Goal: Task Accomplishment & Management: Use online tool/utility

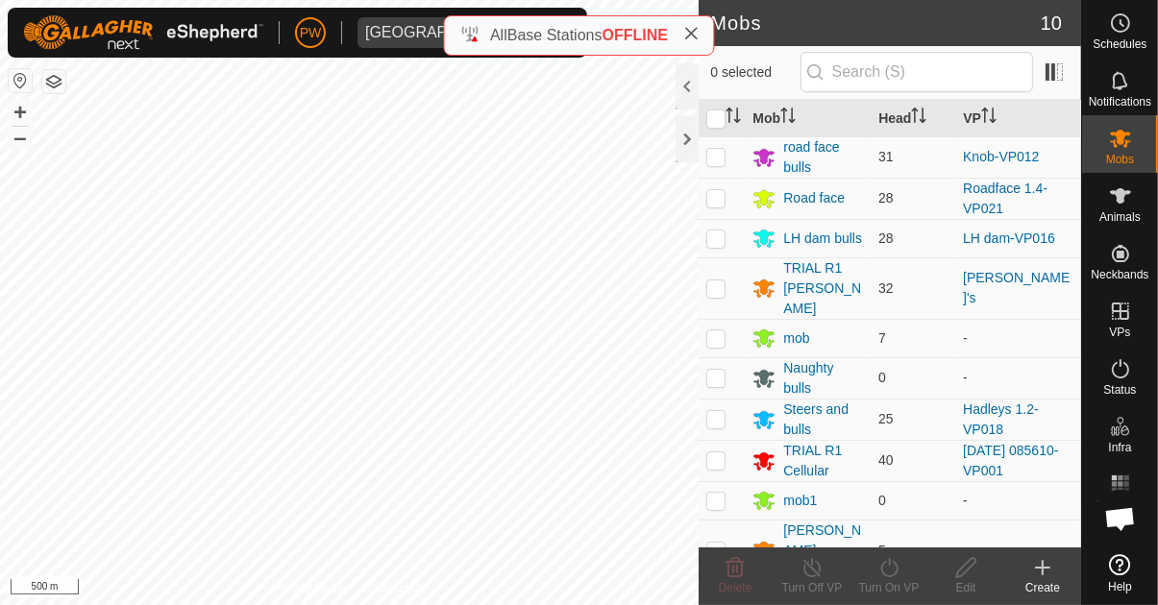
click at [698, 37] on icon at bounding box center [690, 33] width 15 height 15
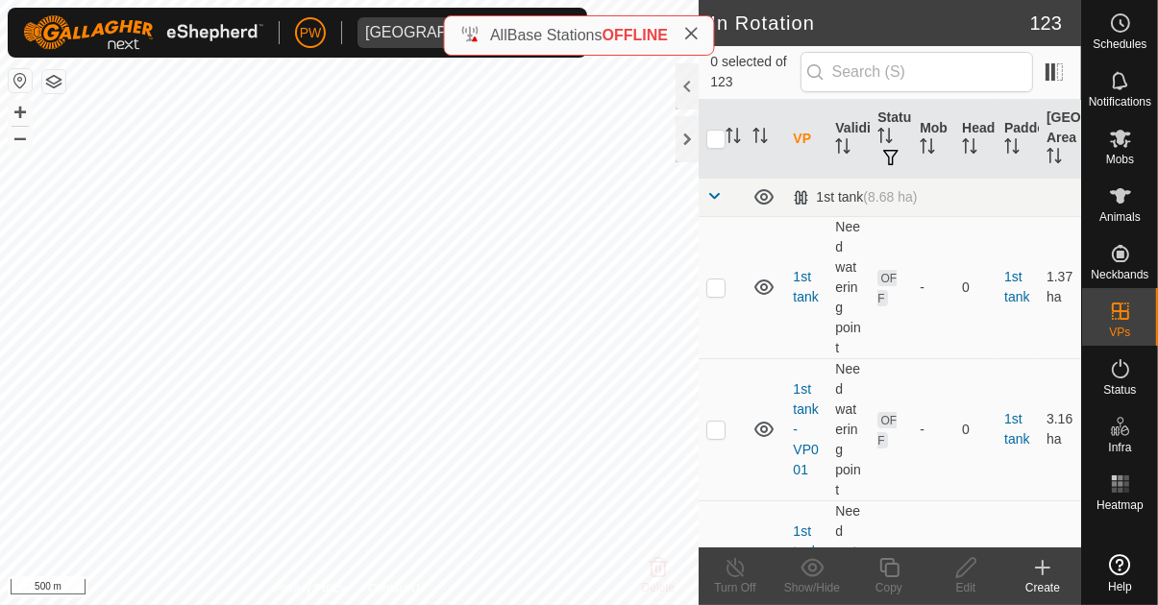
click at [694, 32] on icon at bounding box center [690, 33] width 15 height 15
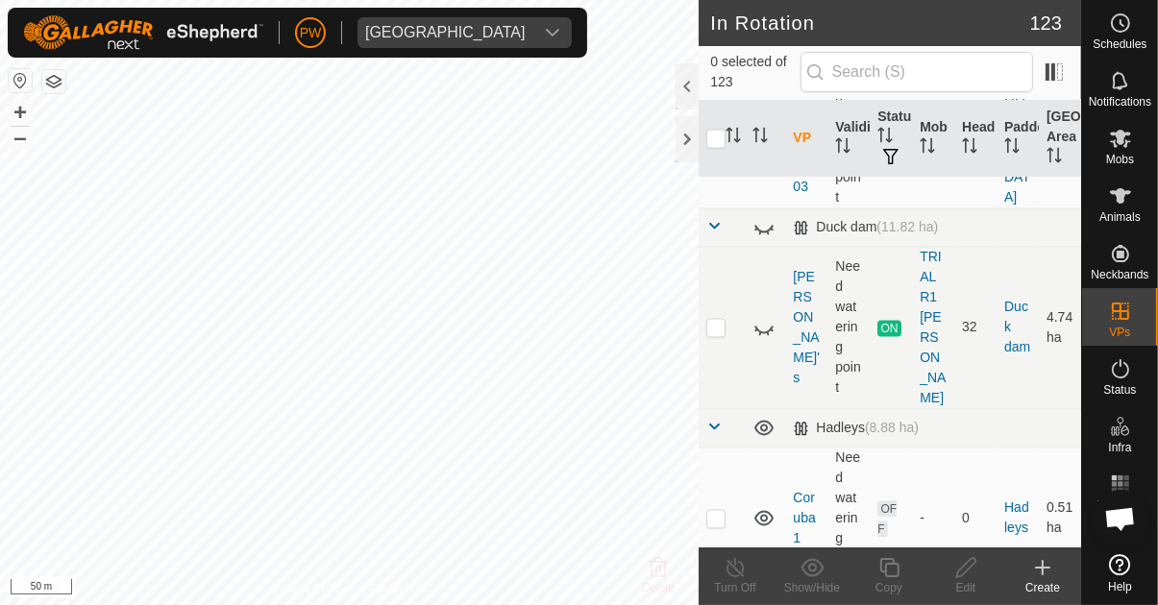
scroll to position [3277, 0]
click at [717, 322] on p-checkbox at bounding box center [715, 326] width 19 height 15
click at [718, 319] on p-checkbox at bounding box center [715, 326] width 19 height 15
checkbox input "false"
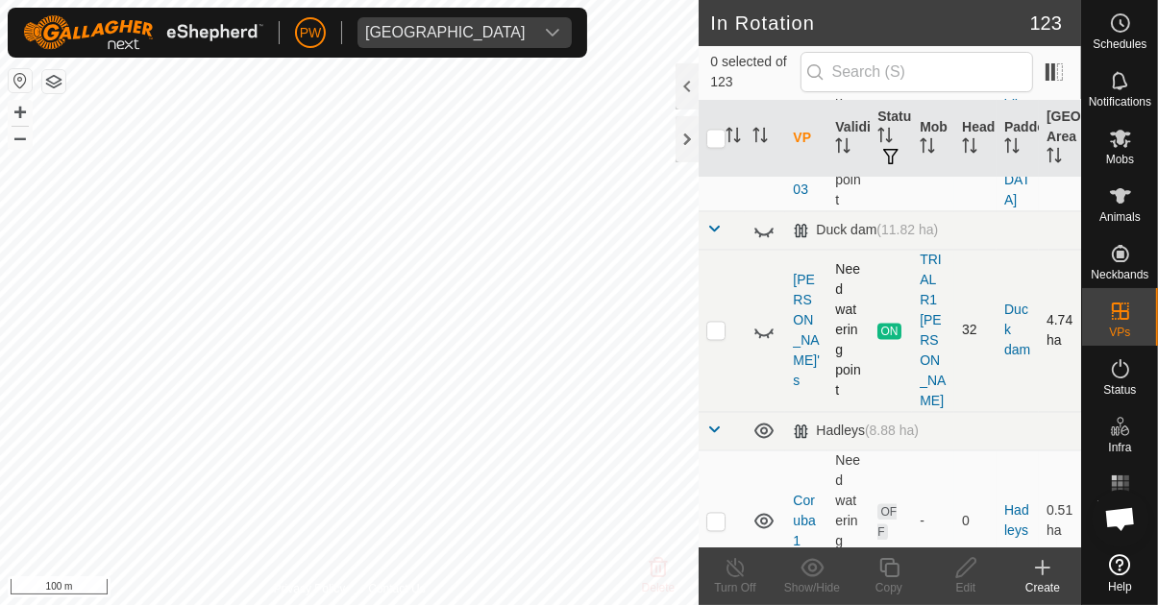
click at [770, 330] on icon at bounding box center [763, 334] width 19 height 8
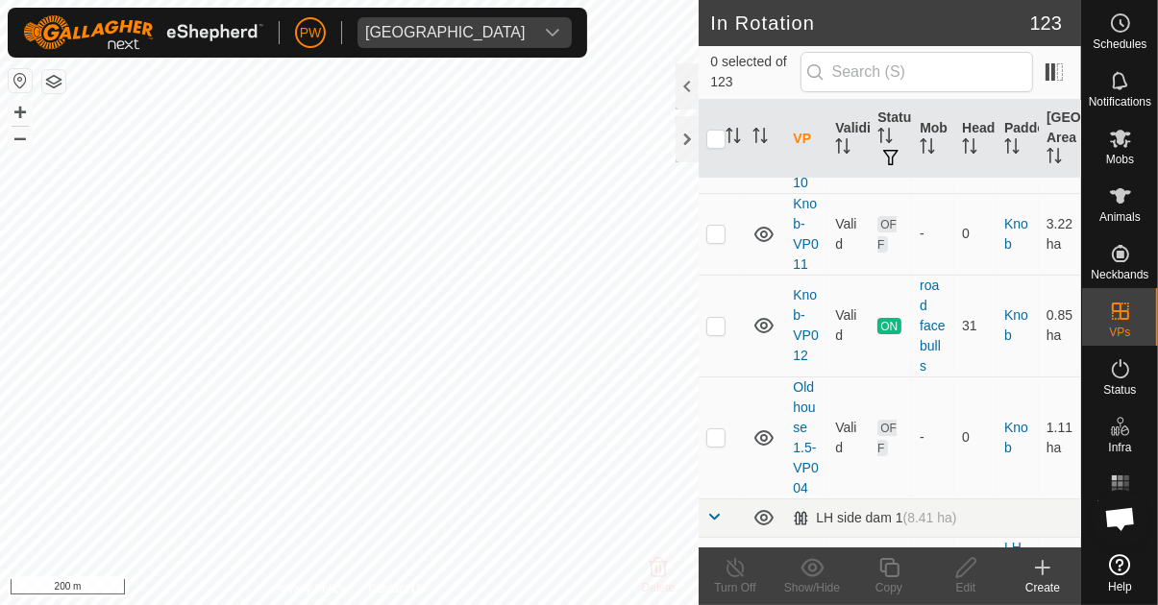
scroll to position [7119, 0]
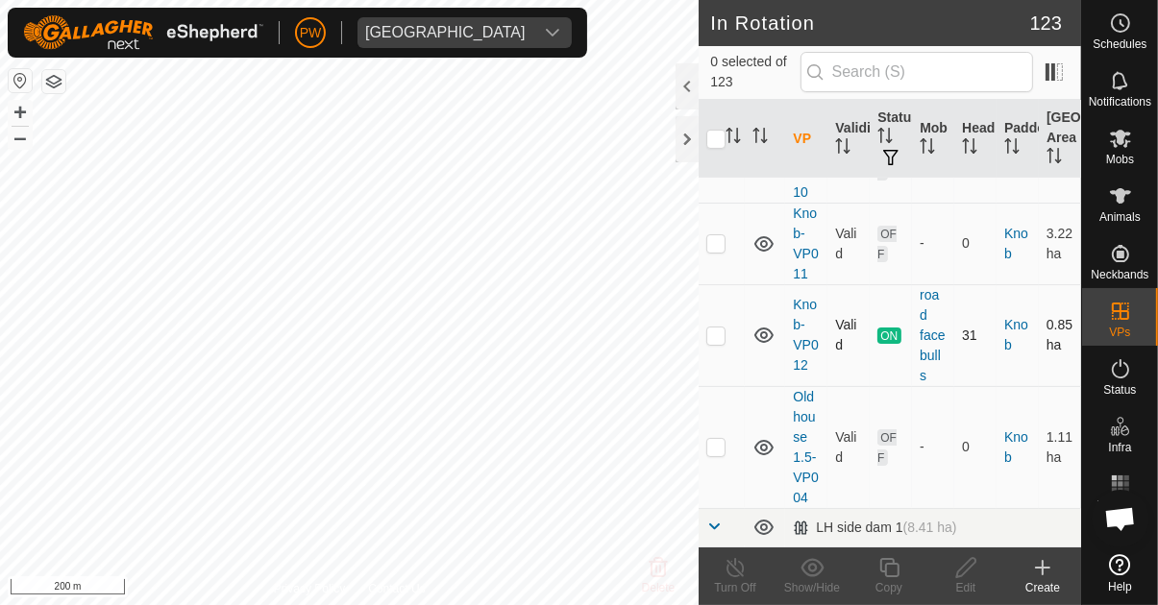
click at [724, 328] on p-checkbox at bounding box center [715, 335] width 19 height 15
checkbox input "true"
click at [890, 574] on icon at bounding box center [889, 567] width 24 height 23
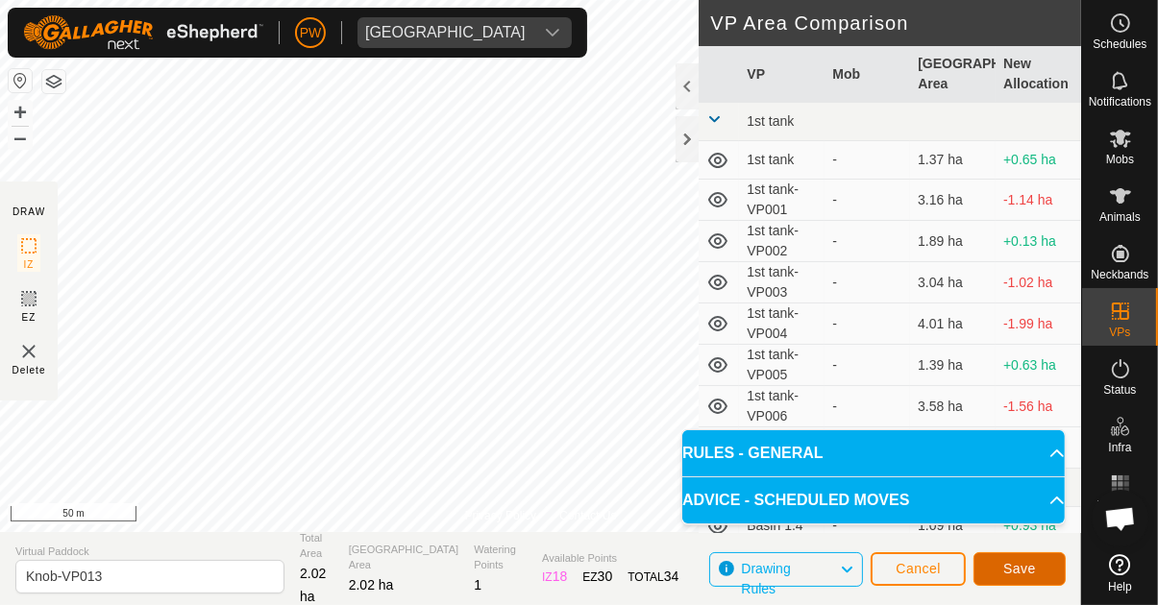
click at [1034, 561] on span "Save" at bounding box center [1019, 568] width 33 height 15
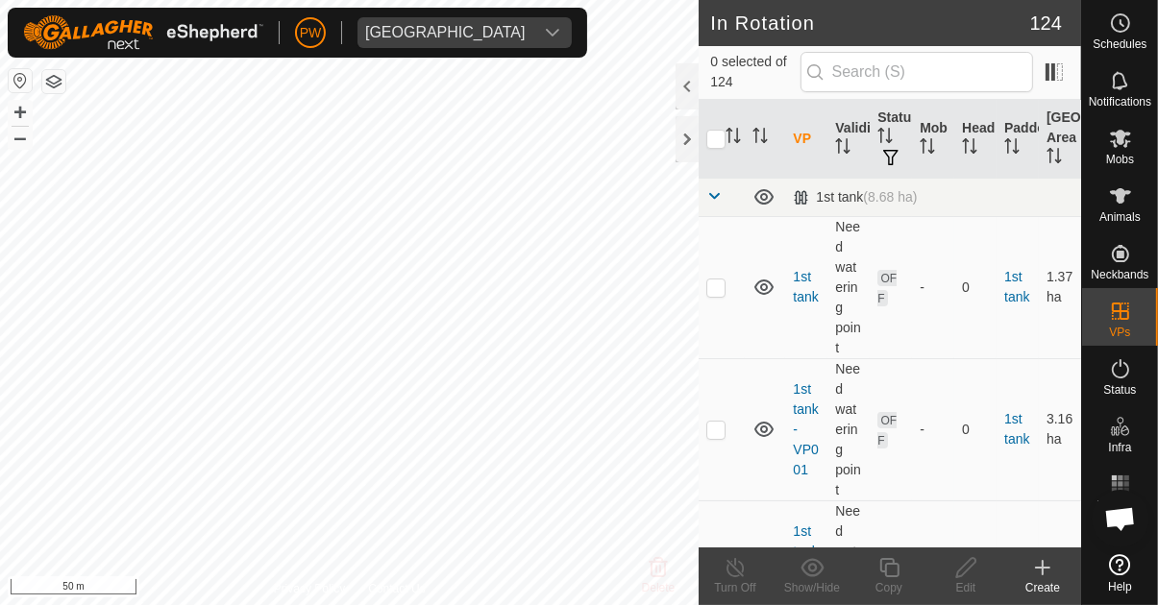
click at [1123, 147] on icon at bounding box center [1120, 138] width 23 height 23
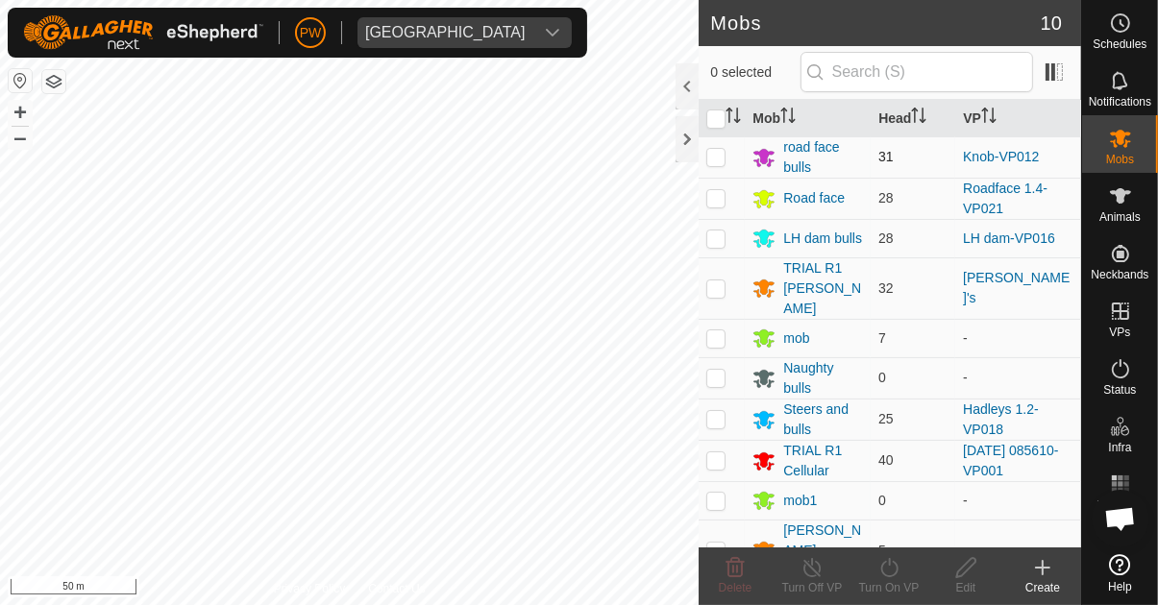
click at [716, 154] on p-checkbox at bounding box center [715, 156] width 19 height 15
checkbox input "true"
click at [885, 580] on div "Turn On VP" at bounding box center [888, 587] width 77 height 17
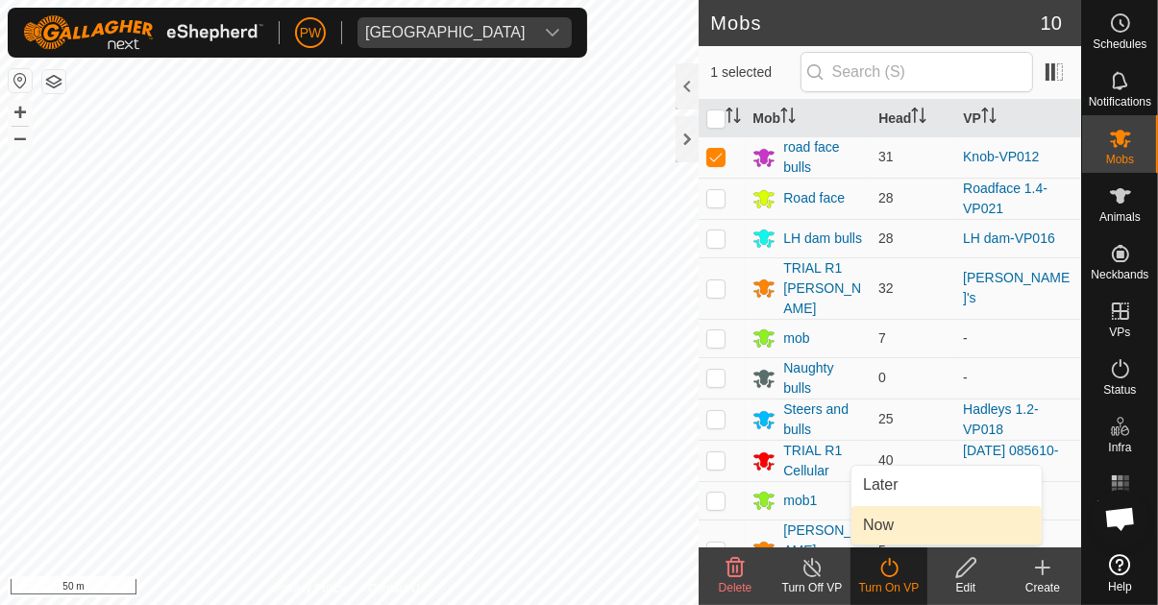
click at [917, 526] on link "Now" at bounding box center [946, 525] width 190 height 38
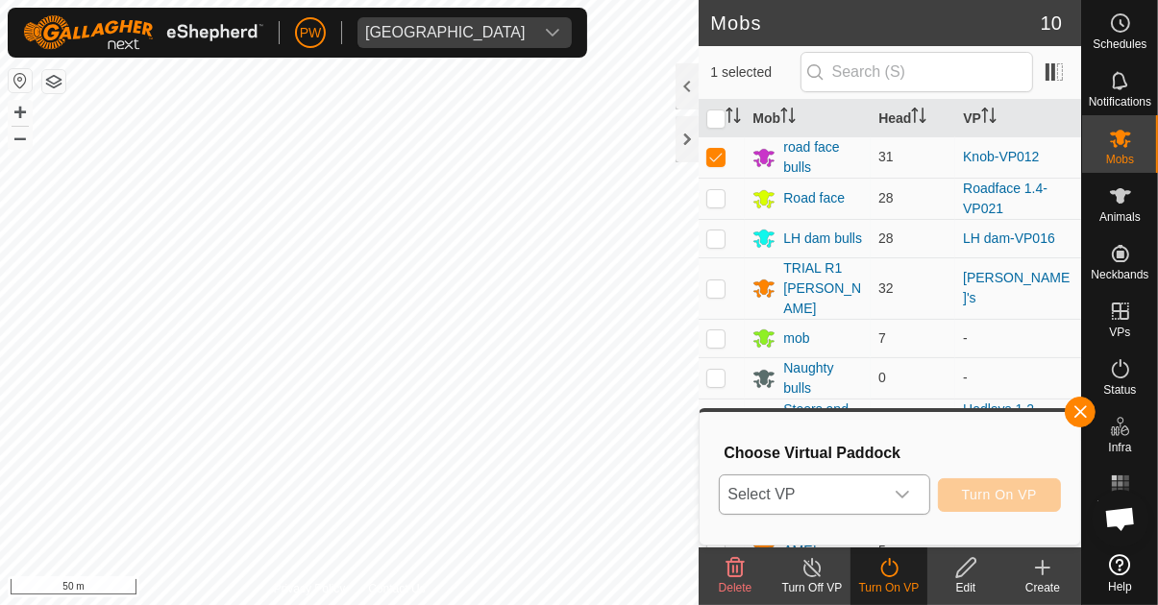
click at [910, 495] on icon "dropdown trigger" at bounding box center [901, 494] width 15 height 15
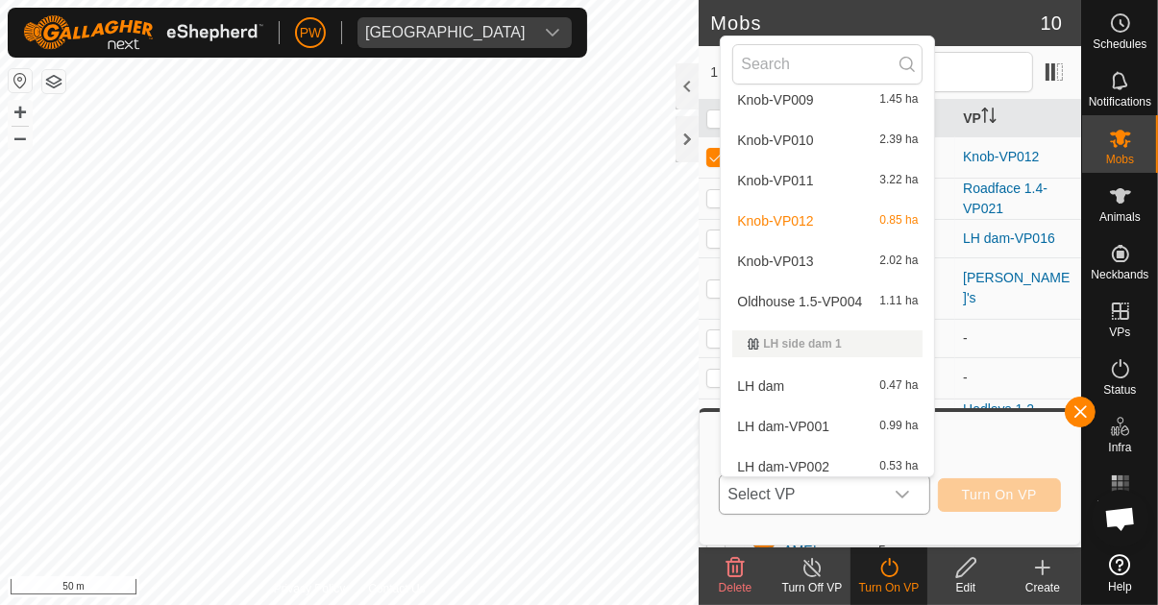
scroll to position [2457, 0]
click at [830, 260] on div "Knob-VP013 2.02 ha" at bounding box center [827, 260] width 190 height 23
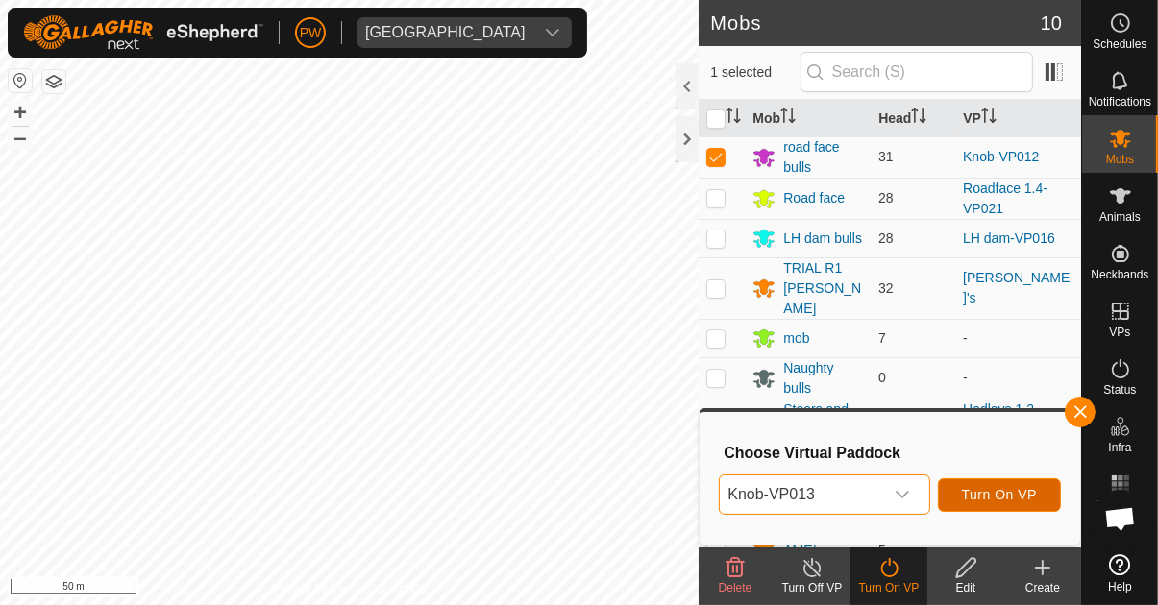
click at [994, 498] on span "Turn On VP" at bounding box center [999, 494] width 75 height 15
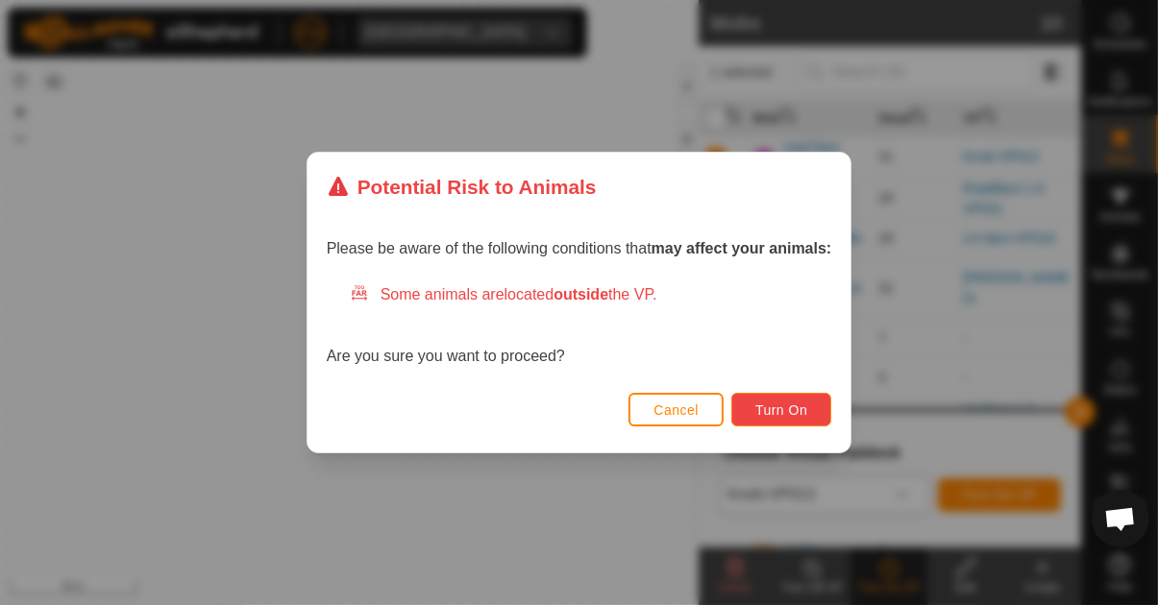
click at [790, 416] on span "Turn On" at bounding box center [781, 410] width 52 height 15
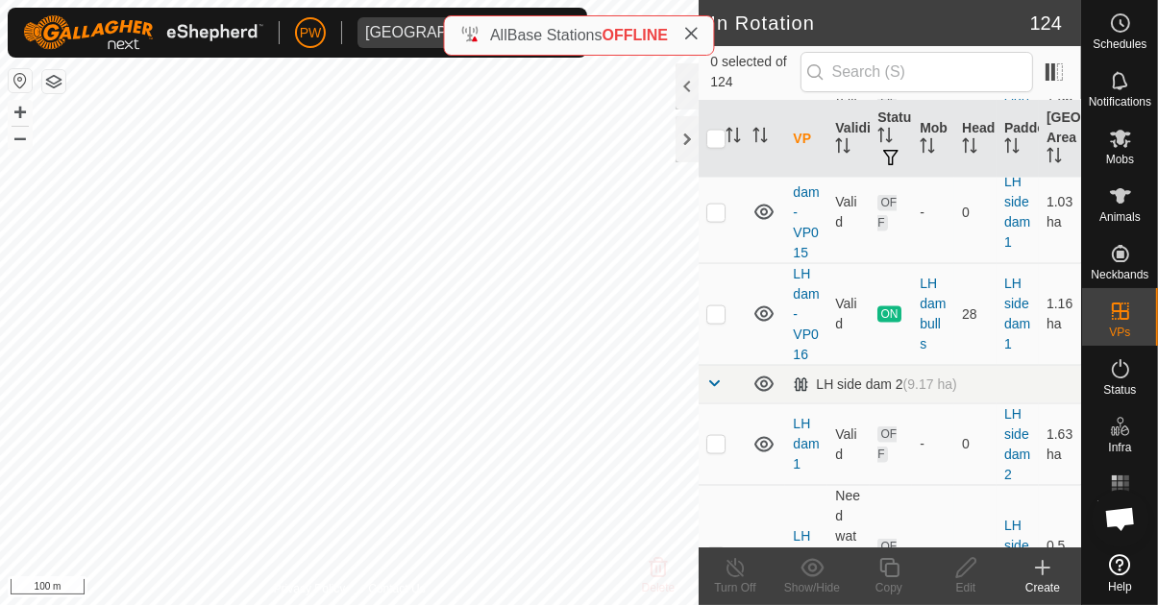
scroll to position [9152, 0]
click at [717, 308] on p-checkbox at bounding box center [715, 315] width 19 height 15
checkbox input "true"
click at [889, 569] on icon at bounding box center [889, 567] width 24 height 23
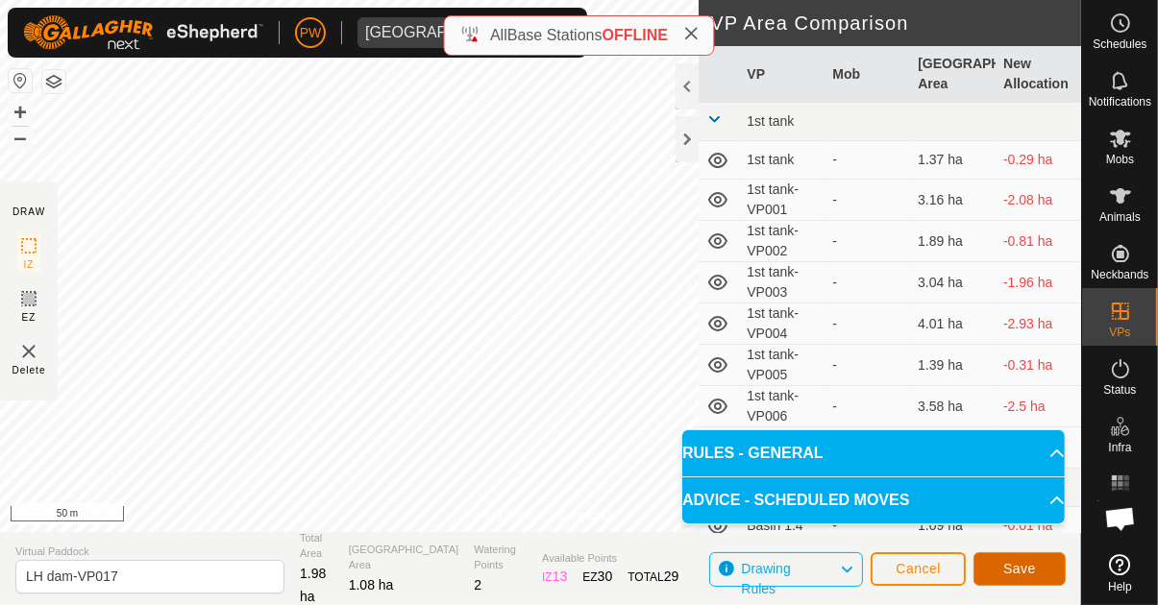
click at [1016, 566] on span "Save" at bounding box center [1019, 568] width 33 height 15
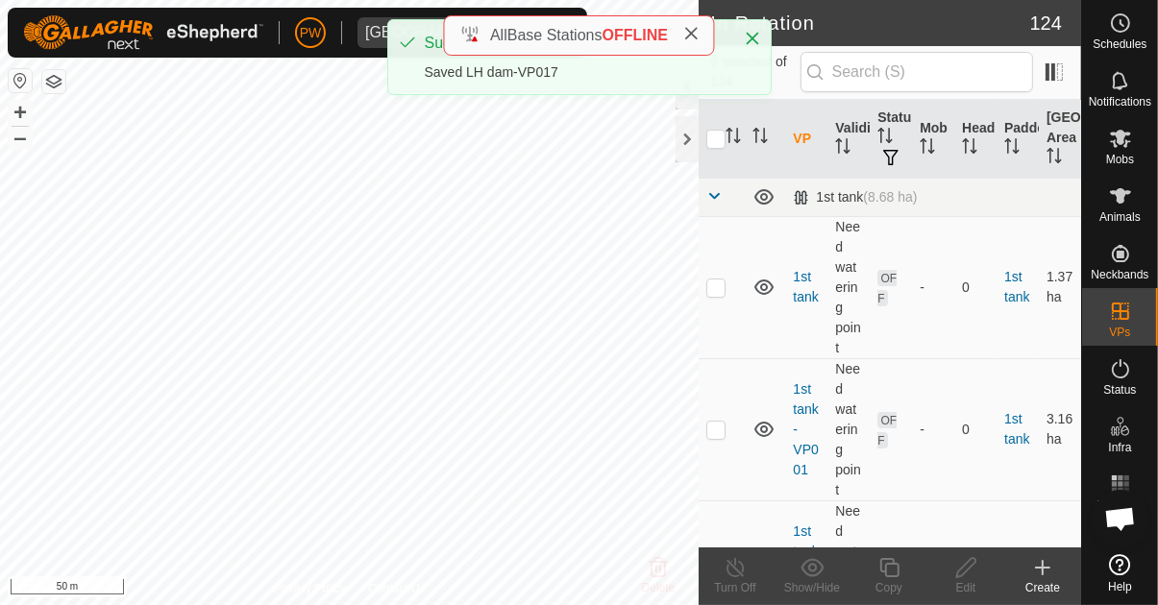
click at [1128, 137] on icon at bounding box center [1120, 138] width 23 height 23
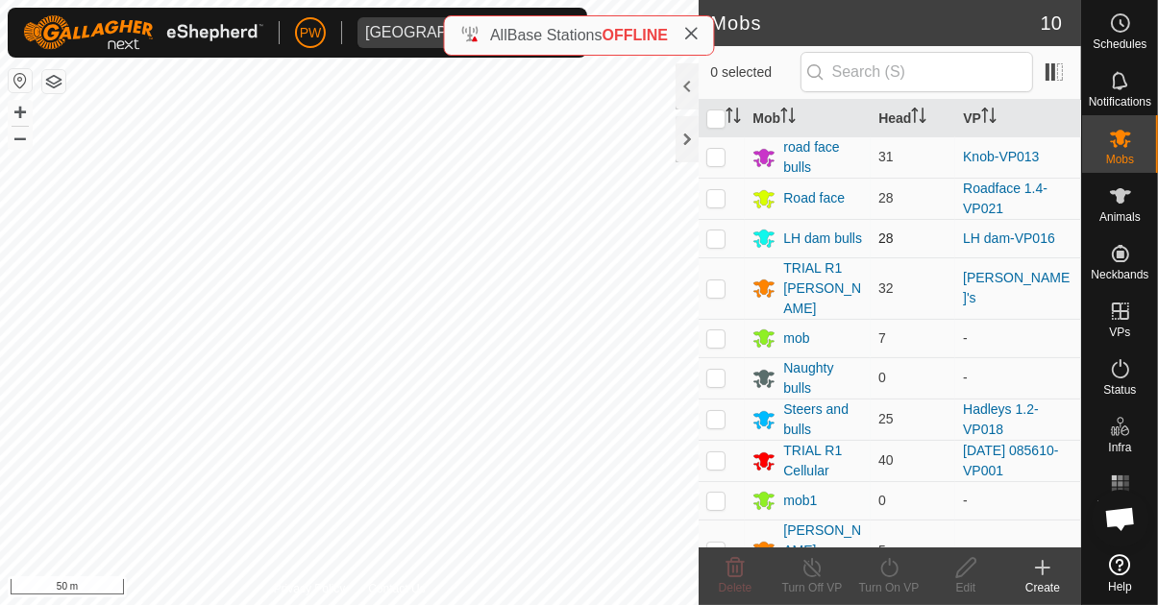
click at [712, 242] on p-checkbox at bounding box center [715, 238] width 19 height 15
checkbox input "true"
click at [888, 575] on icon at bounding box center [889, 567] width 24 height 23
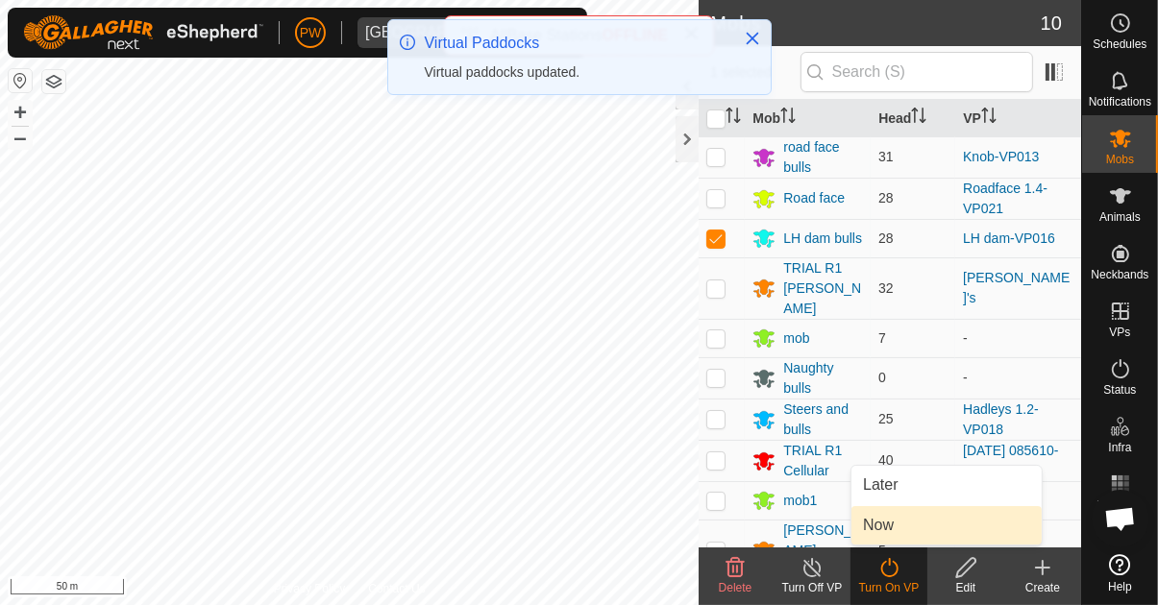
click at [903, 529] on link "Now" at bounding box center [946, 525] width 190 height 38
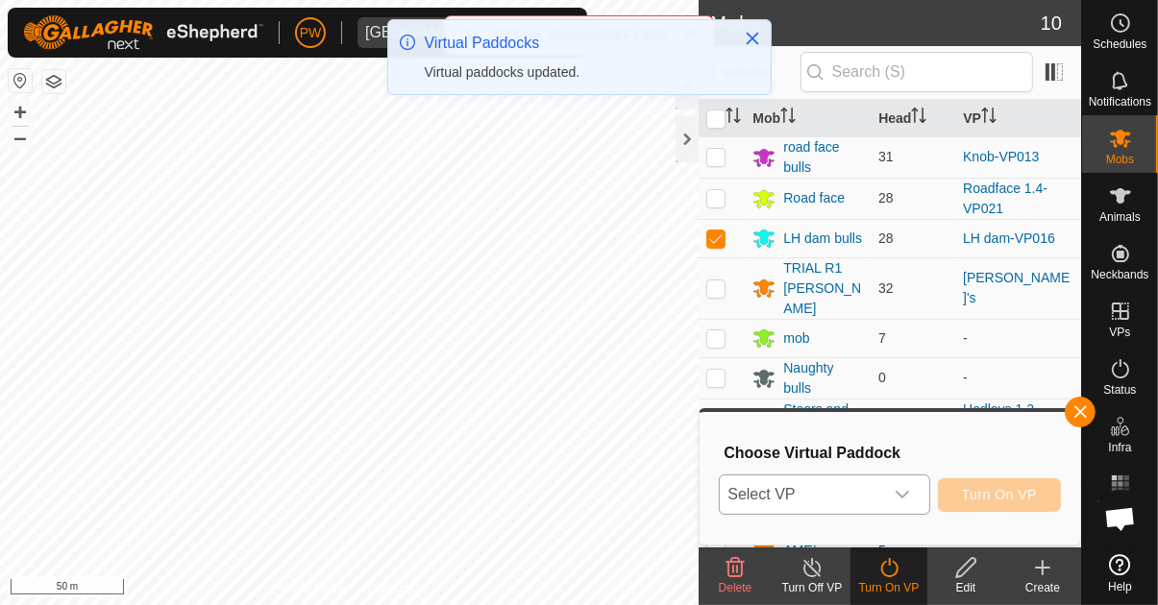
click at [908, 490] on icon "dropdown trigger" at bounding box center [901, 494] width 15 height 15
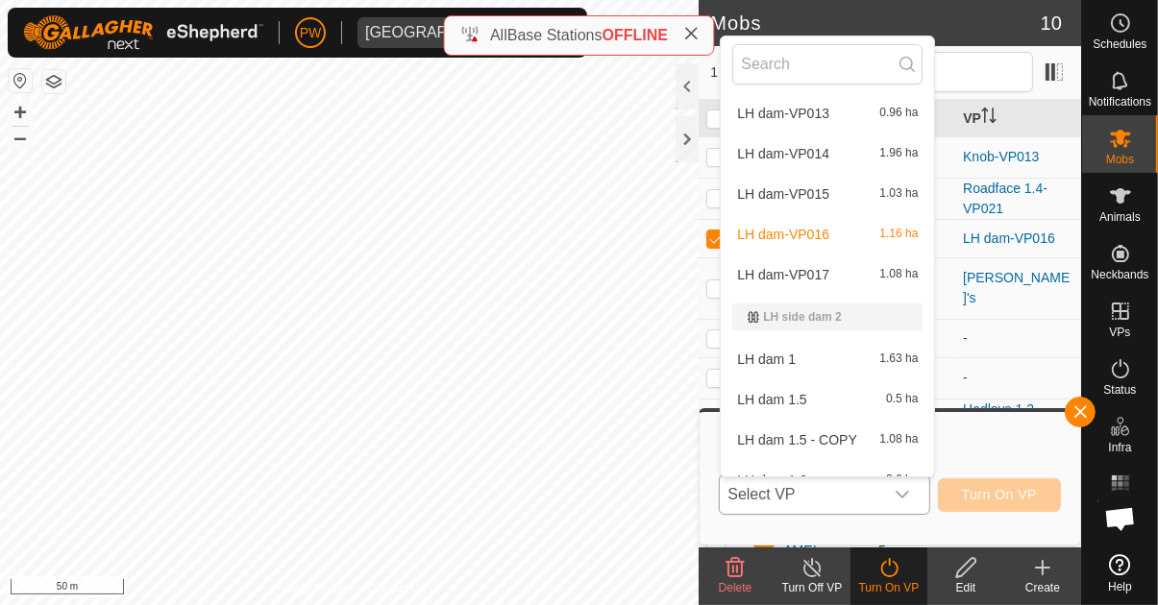
scroll to position [3256, 0]
click at [863, 267] on div "LH dam-VP017 1.08 ha" at bounding box center [827, 271] width 190 height 23
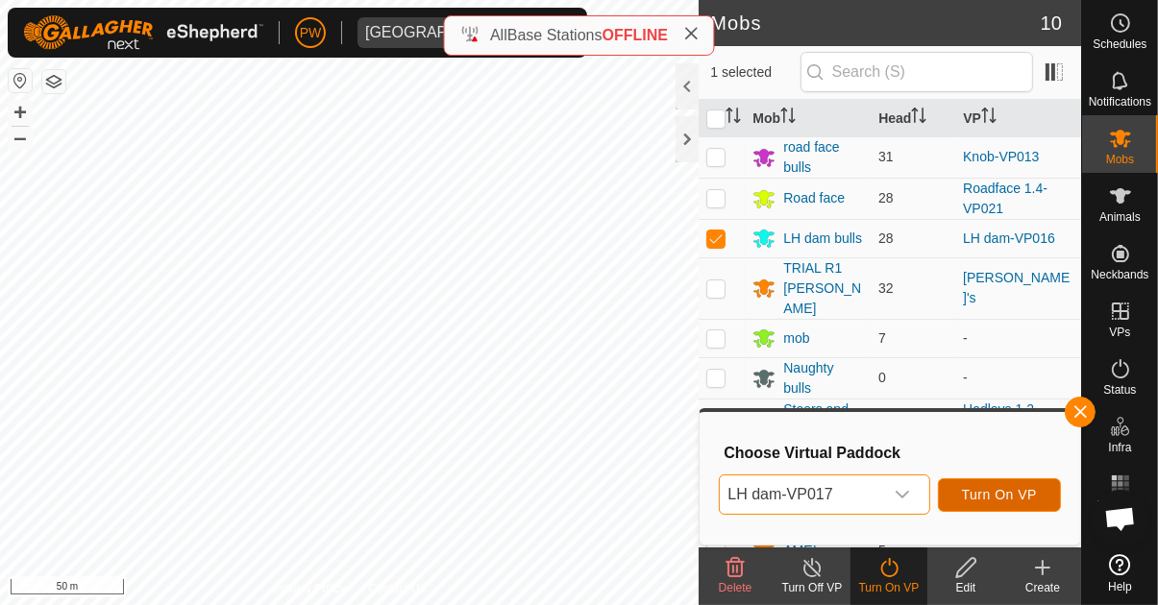
click at [986, 495] on span "Turn On VP" at bounding box center [999, 494] width 75 height 15
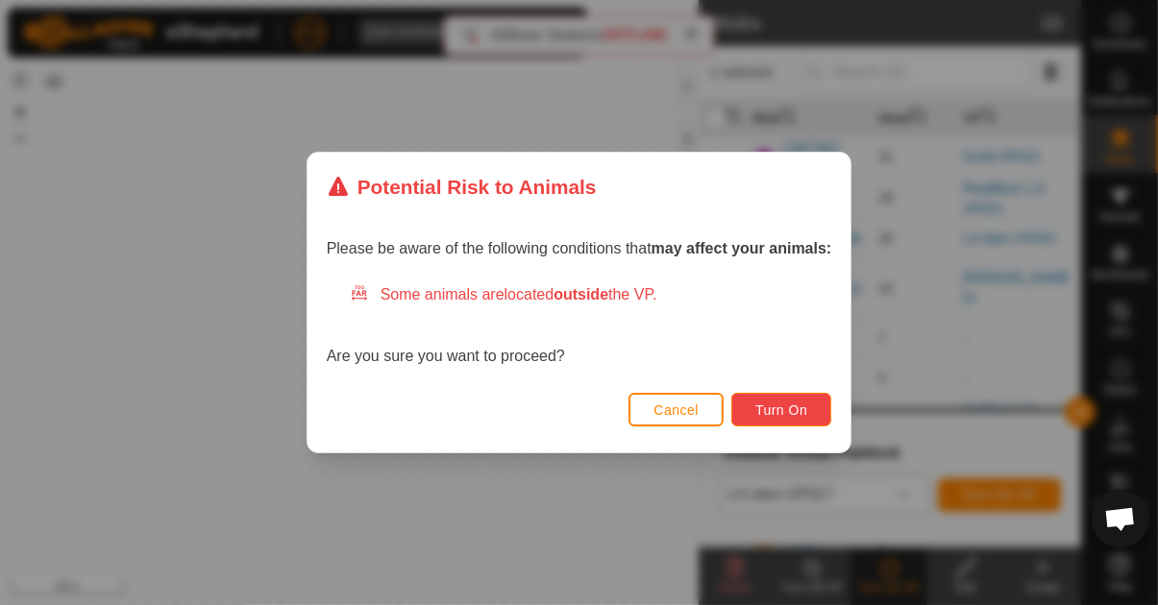
click at [792, 408] on span "Turn On" at bounding box center [781, 410] width 52 height 15
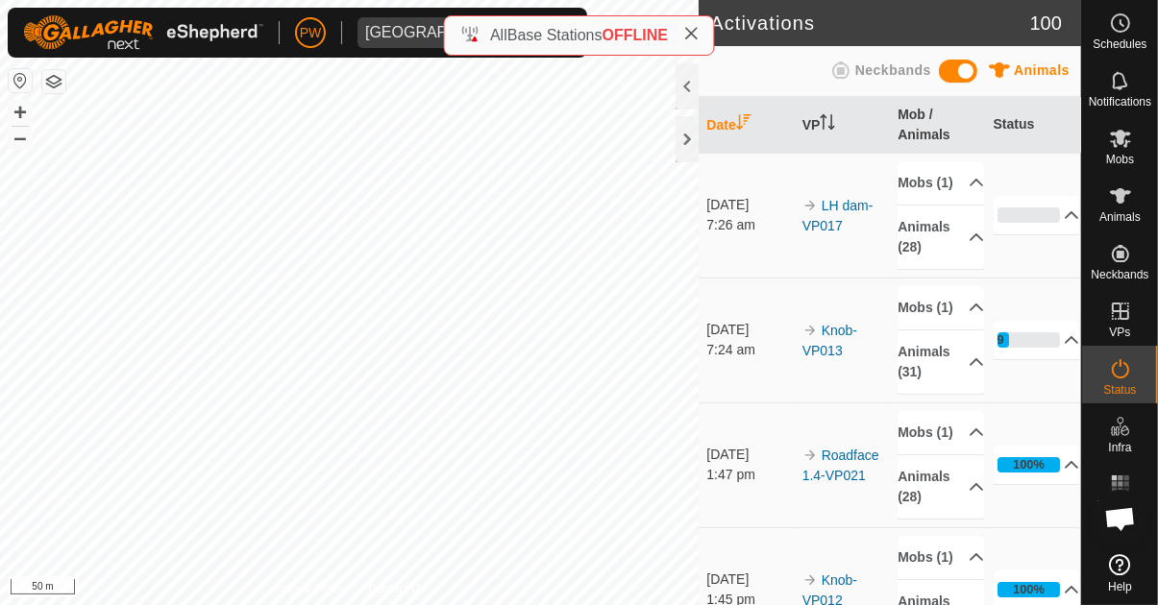
click at [1120, 517] on span "Open chat" at bounding box center [1120, 520] width 32 height 27
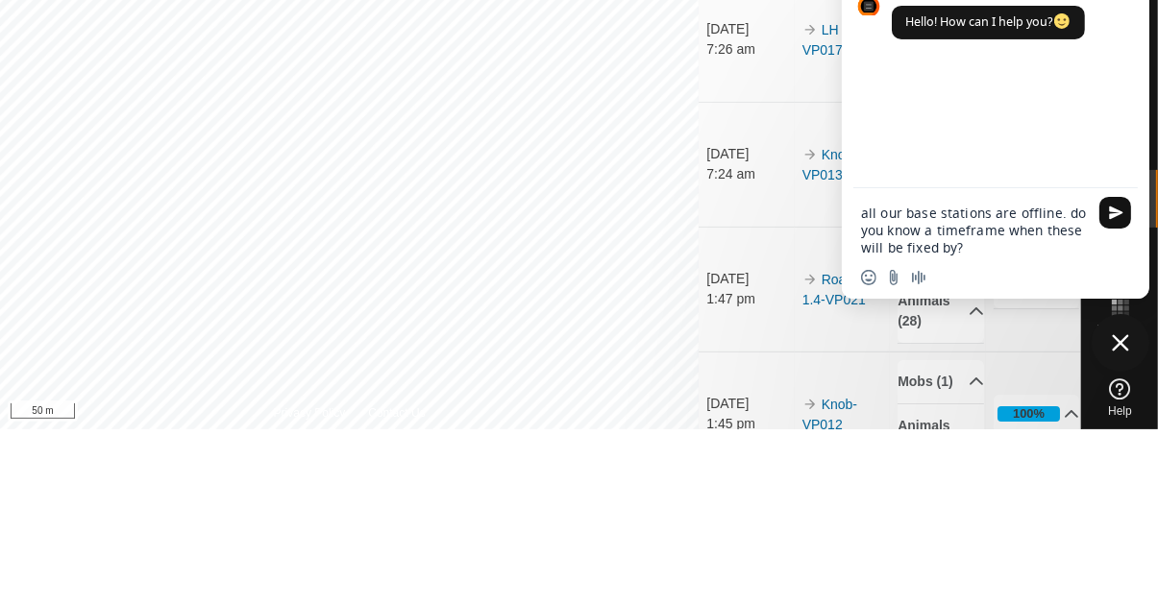
type textarea "all our base stations are offline. do you know a timeframe when these will be f…"
click at [1120, 396] on span "Send" at bounding box center [1116, 388] width 14 height 14
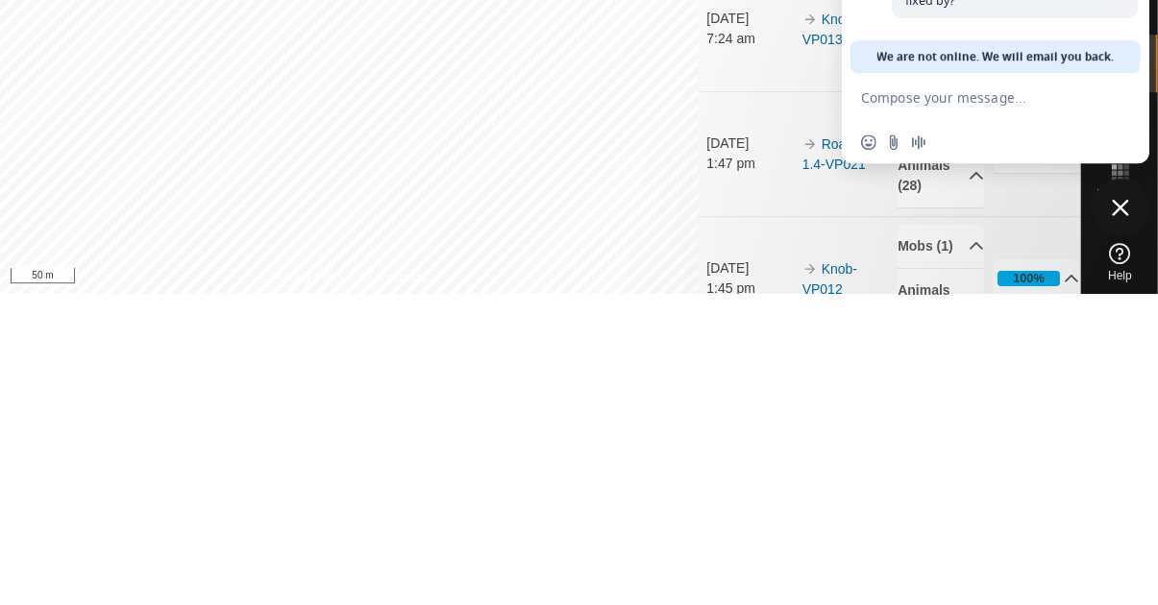
scroll to position [6, 0]
click at [1122, 527] on span "Close chat" at bounding box center [1120, 518] width 17 height 17
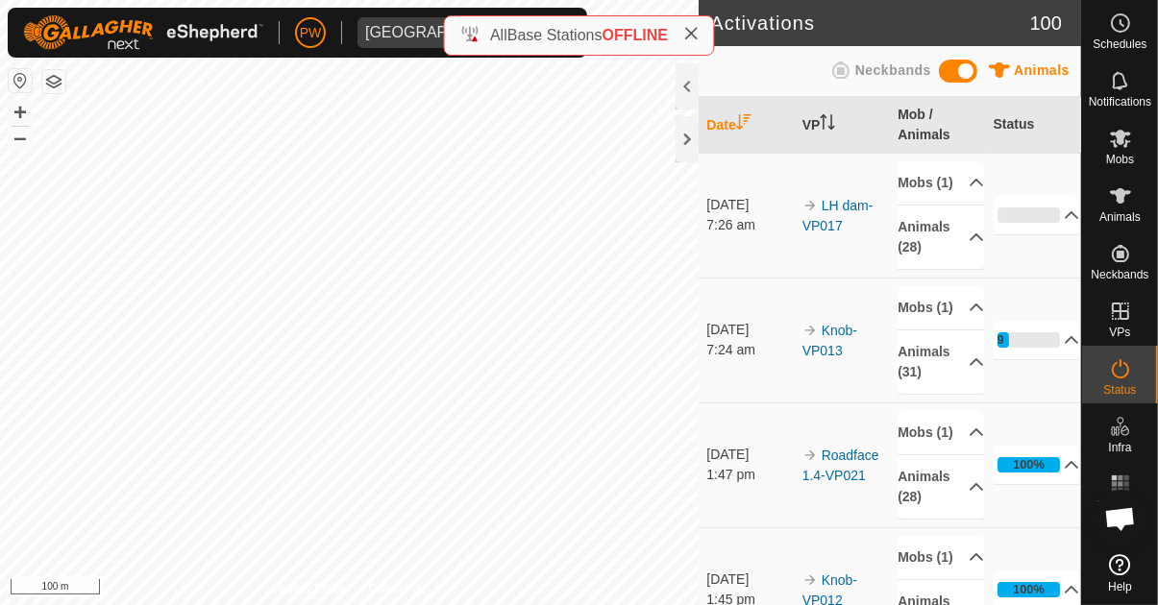
scroll to position [43, 0]
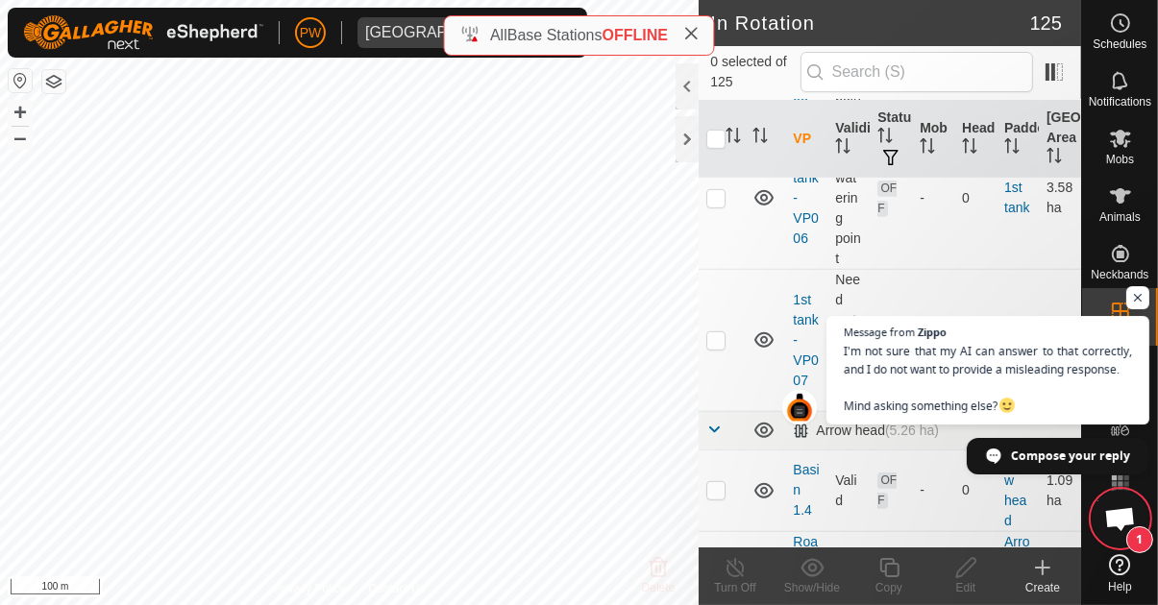
scroll to position [43, 0]
click at [1138, 298] on span "Open chat" at bounding box center [1138, 298] width 24 height 24
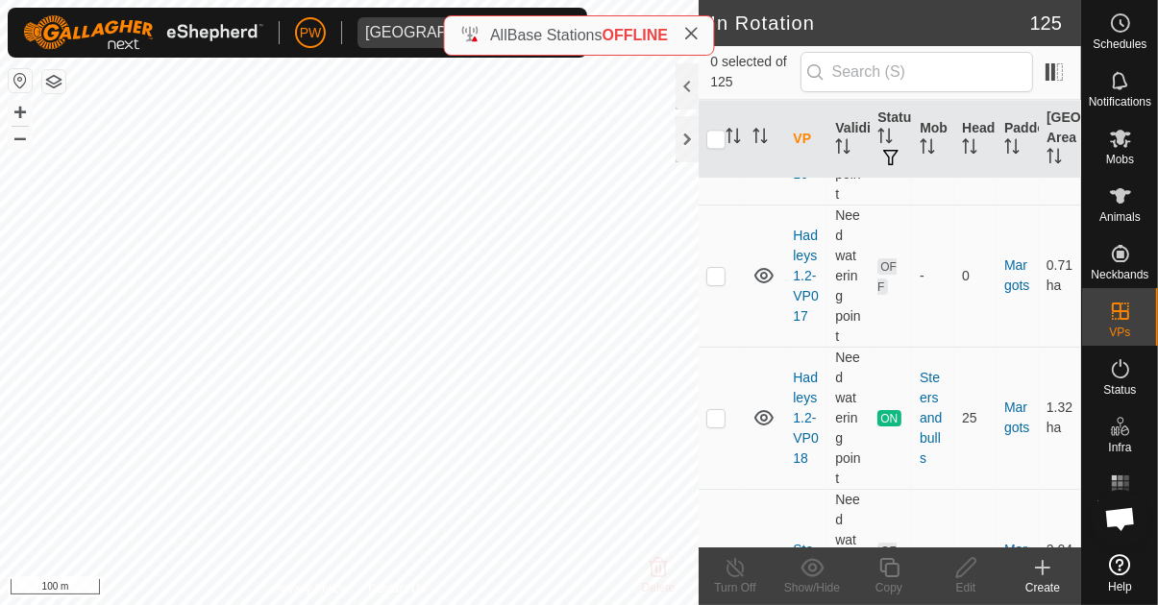
scroll to position [10820, 0]
click at [726, 370] on td at bounding box center [721, 415] width 46 height 142
checkbox input "true"
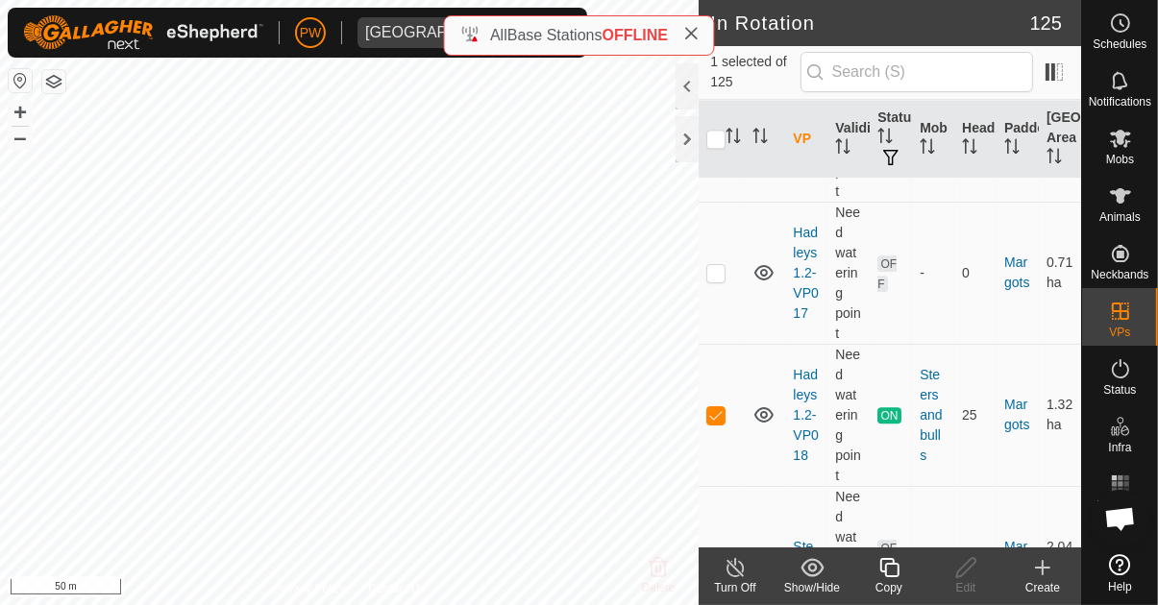
click at [894, 565] on icon at bounding box center [889, 567] width 24 height 23
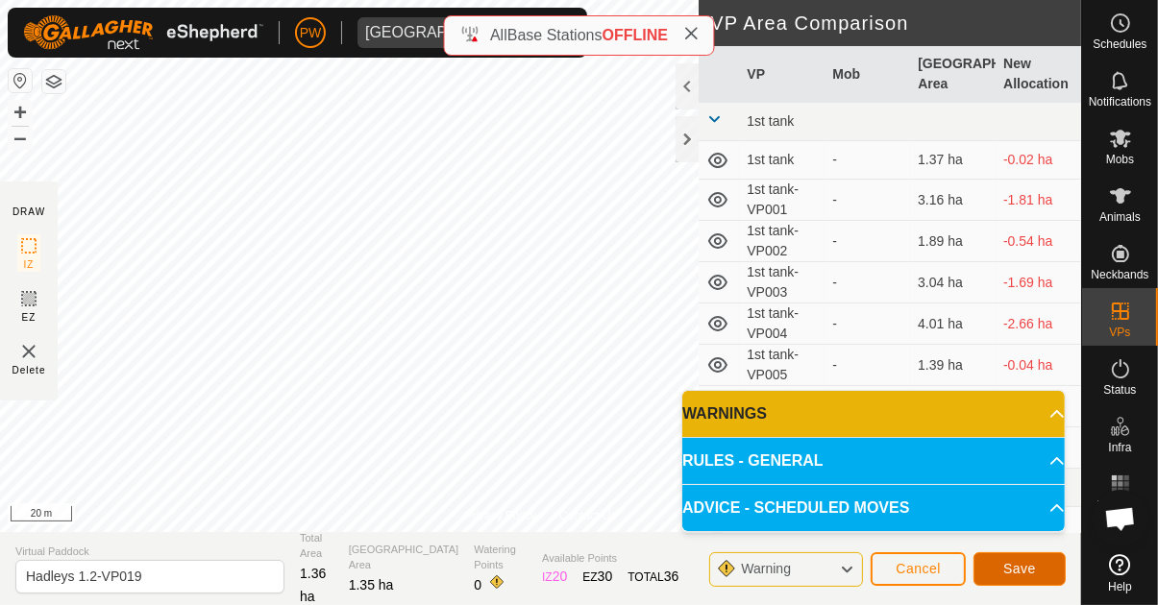
click at [1015, 566] on span "Save" at bounding box center [1019, 568] width 33 height 15
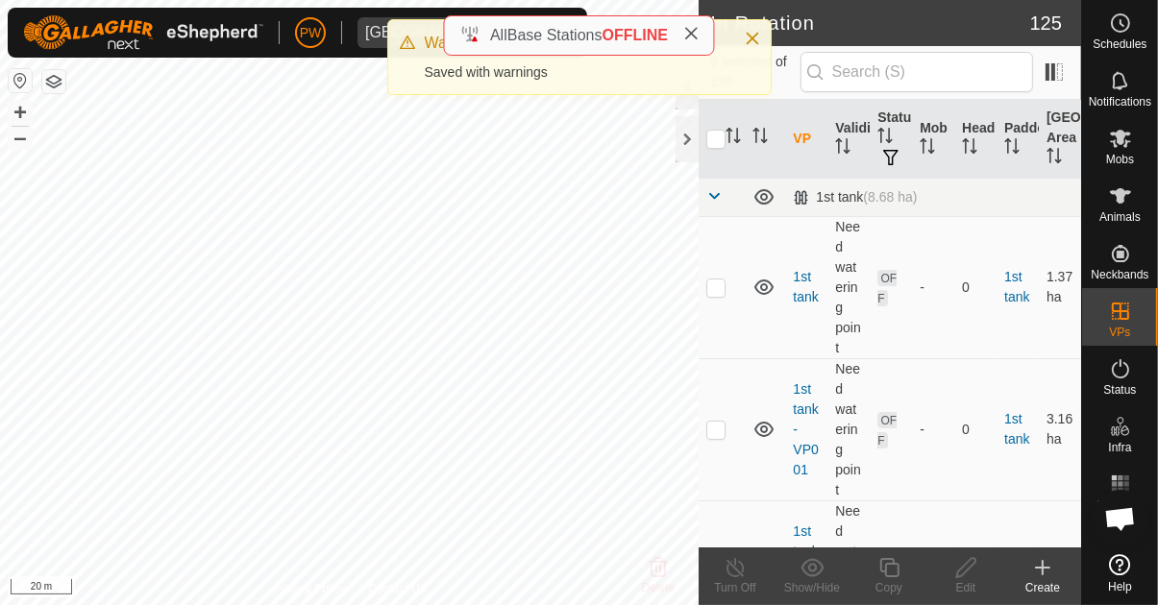
click at [1125, 154] on span "Mobs" at bounding box center [1120, 160] width 28 height 12
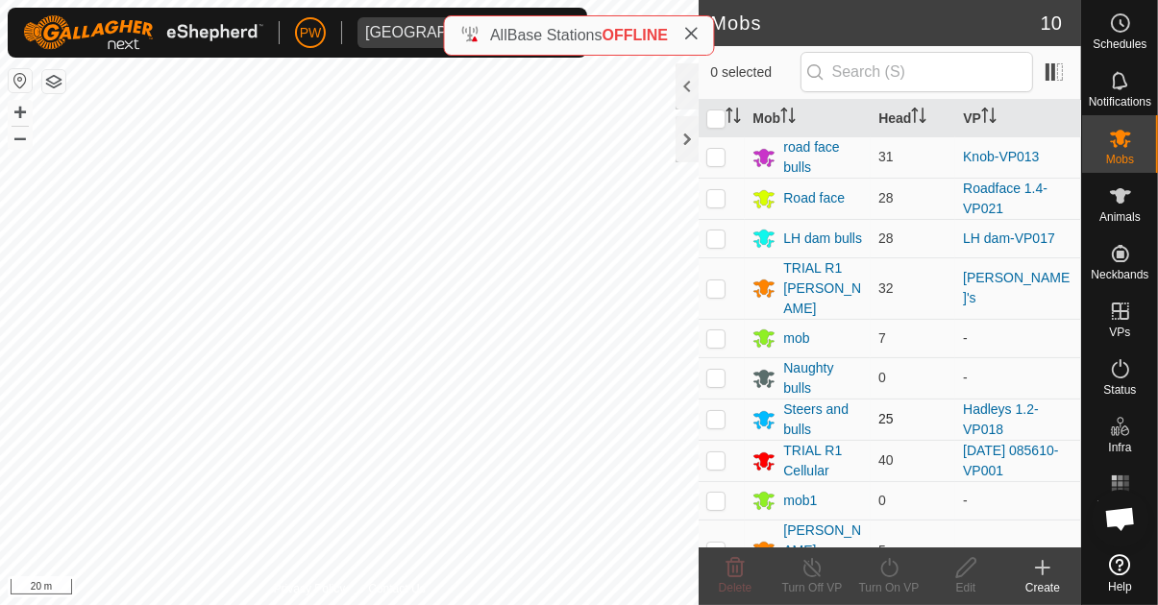
click at [720, 411] on p-checkbox at bounding box center [715, 418] width 19 height 15
checkbox input "true"
click at [891, 581] on div "Turn On VP" at bounding box center [888, 587] width 77 height 17
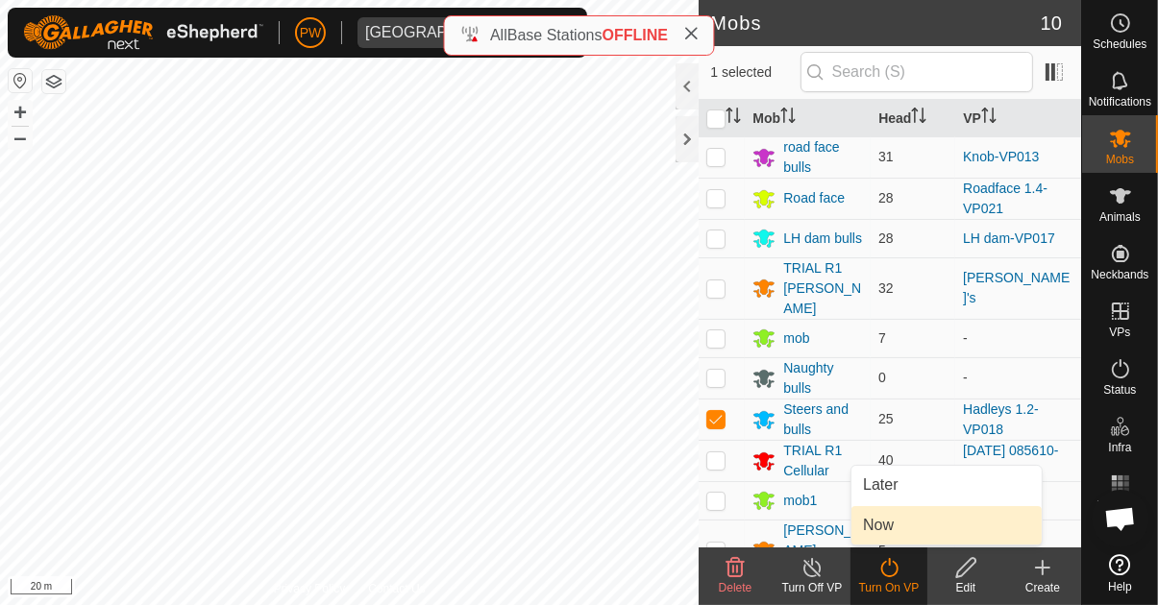
click at [903, 526] on link "Now" at bounding box center [946, 525] width 190 height 38
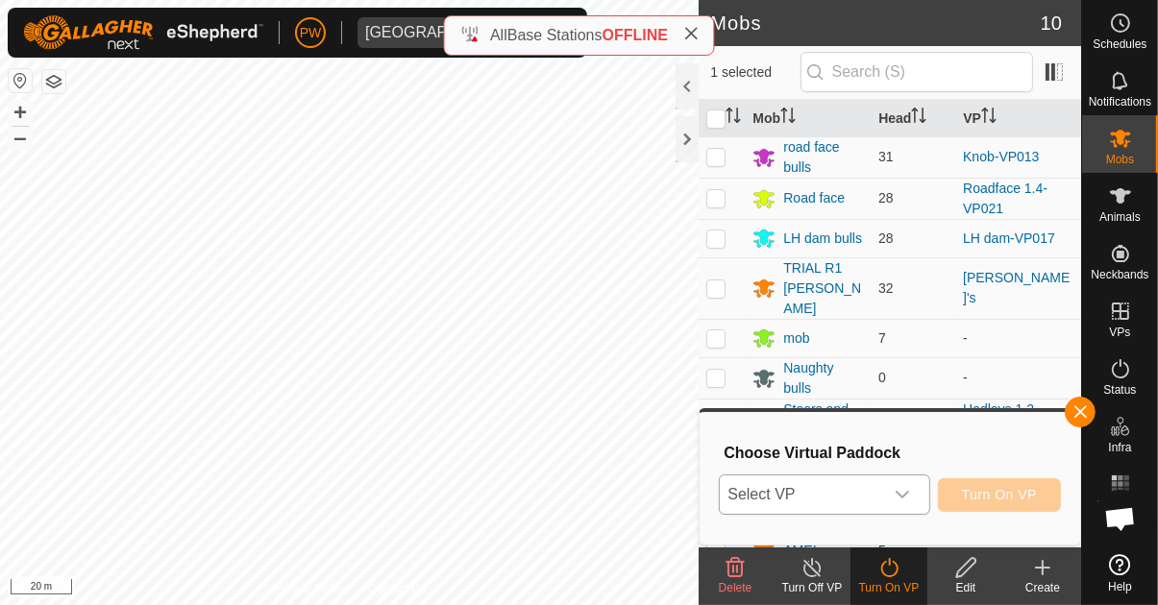
click at [910, 502] on icon "dropdown trigger" at bounding box center [901, 494] width 15 height 15
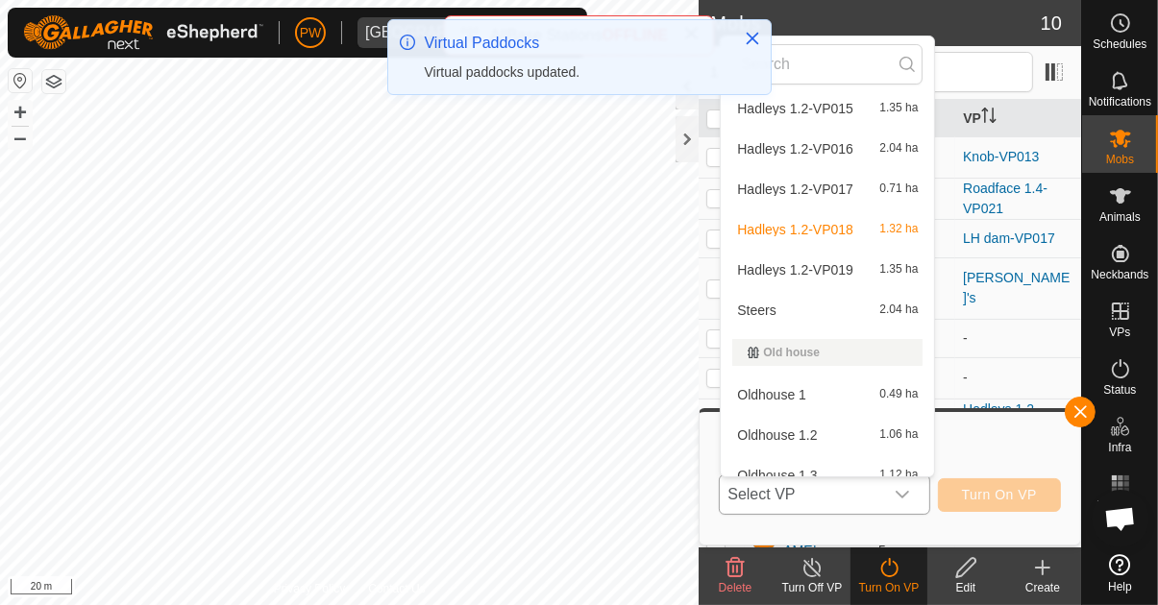
scroll to position [3986, 0]
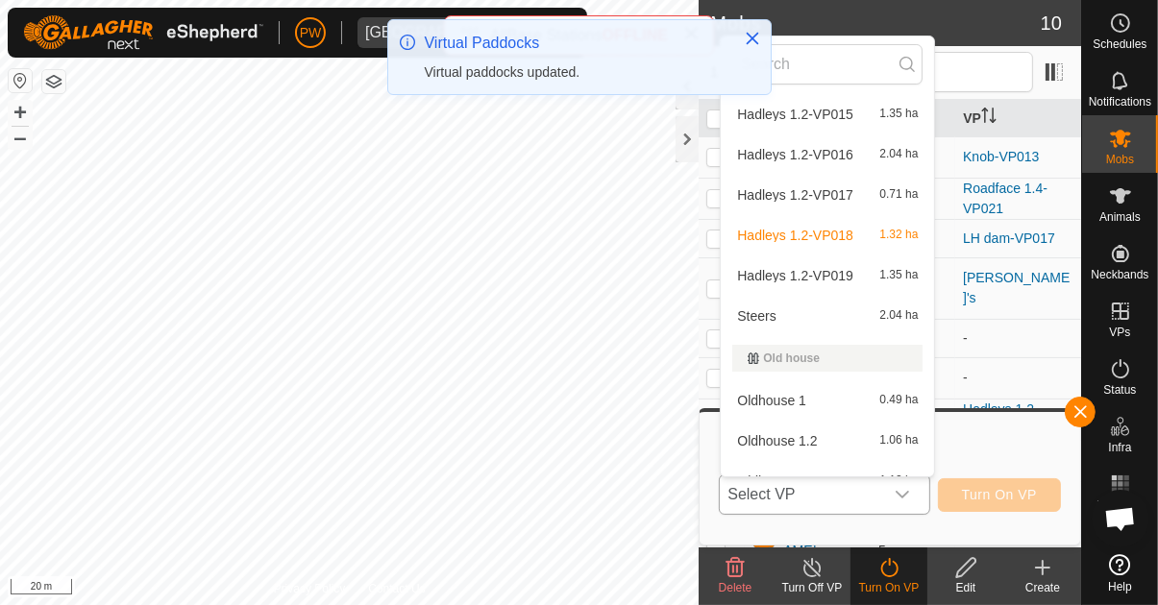
click at [853, 276] on div "Hadleys 1.2-VP019 1.35 ha" at bounding box center [827, 275] width 190 height 23
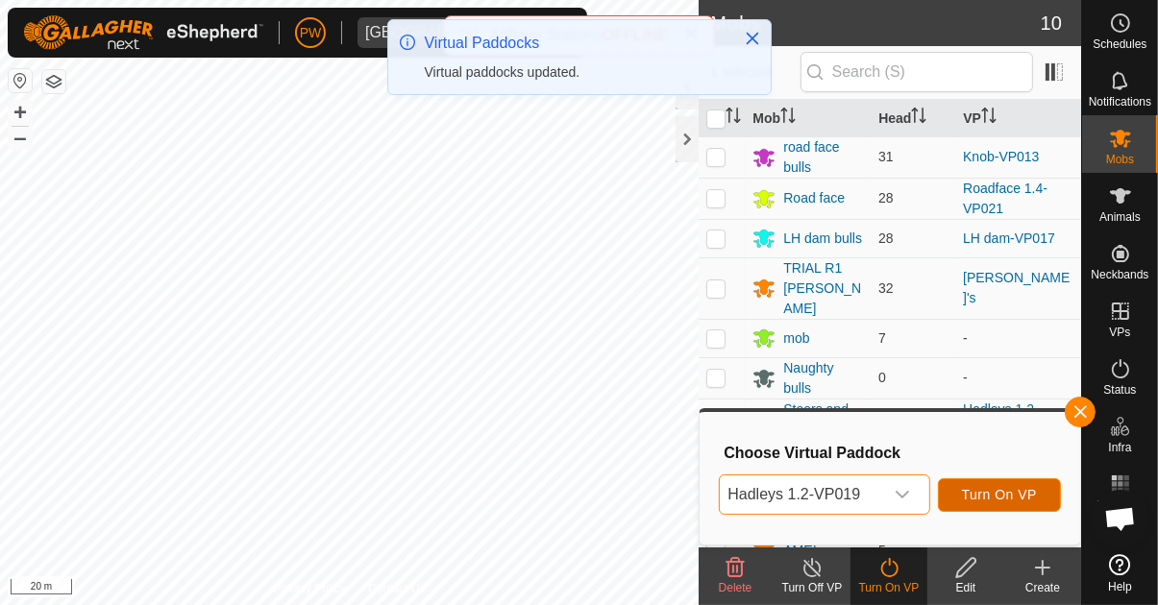
click at [1004, 484] on button "Turn On VP" at bounding box center [999, 495] width 123 height 34
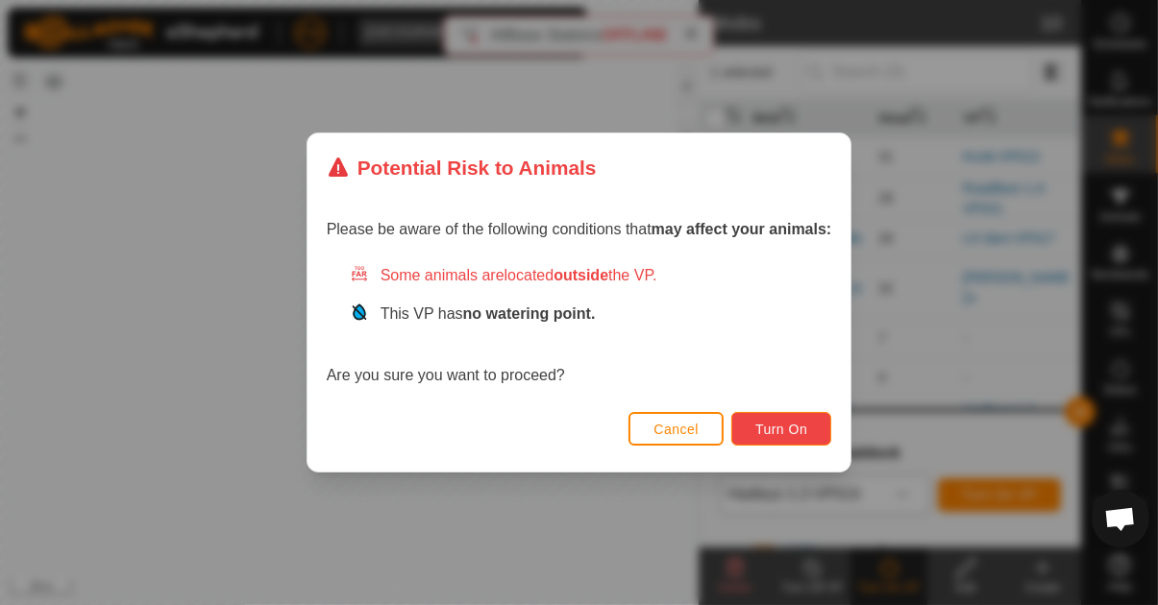
click at [787, 426] on span "Turn On" at bounding box center [781, 429] width 52 height 15
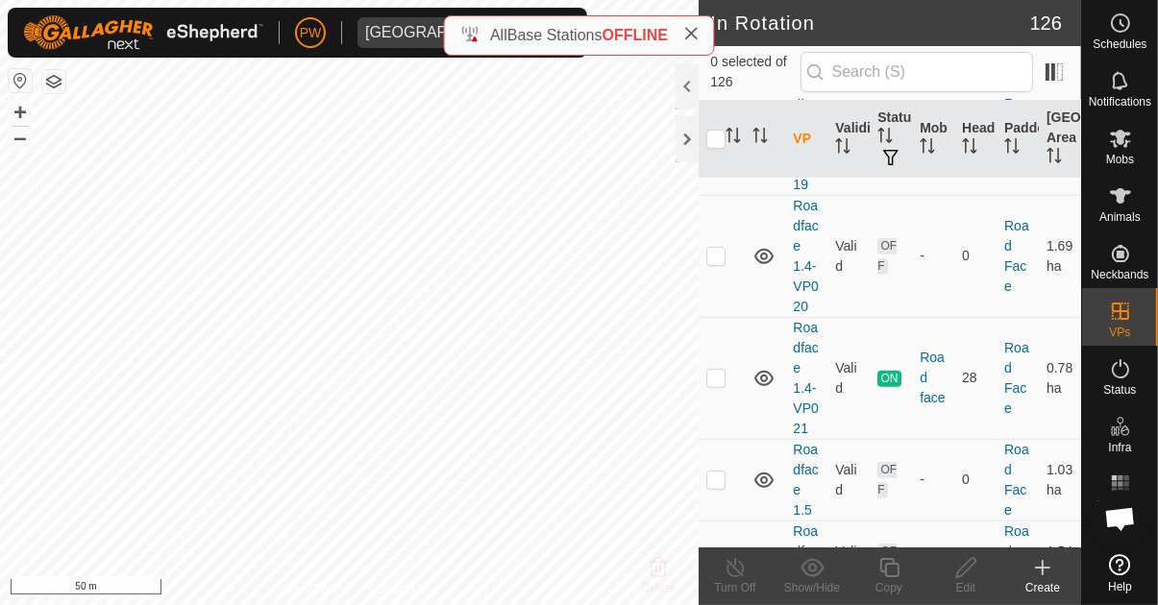
scroll to position [13952, 0]
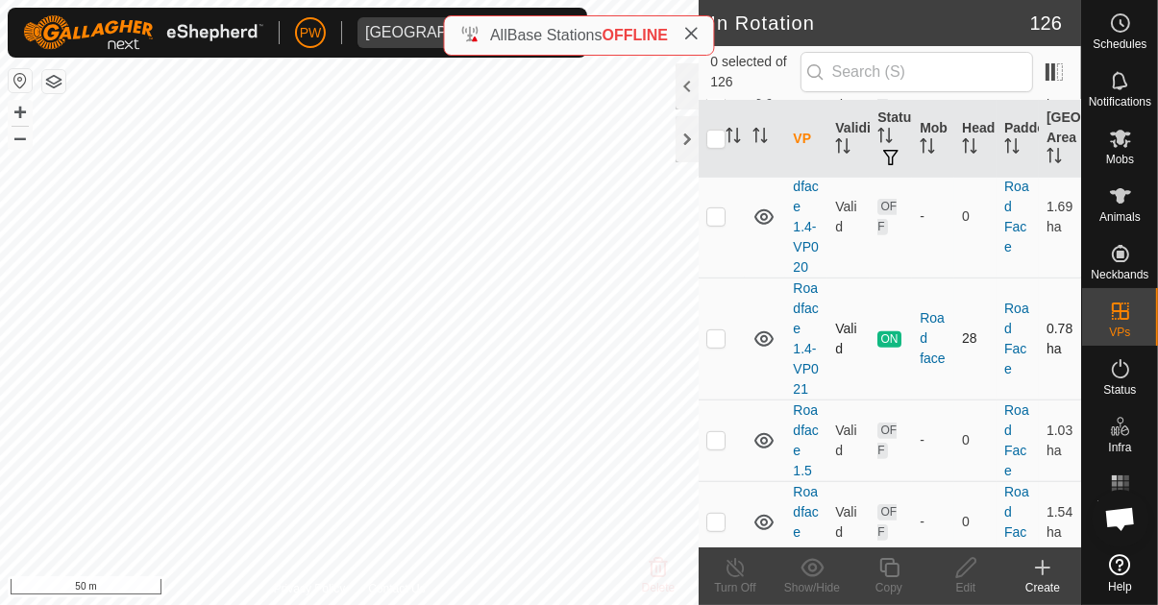
click at [724, 346] on p-checkbox at bounding box center [715, 338] width 19 height 15
checkbox input "true"
click at [891, 575] on icon at bounding box center [889, 567] width 24 height 23
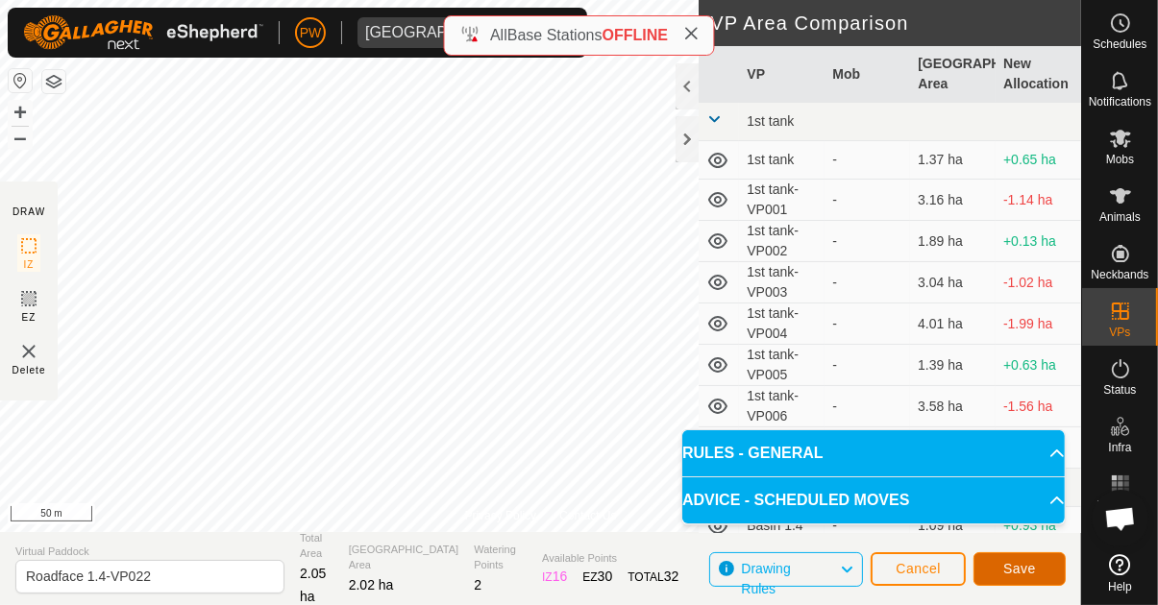
click at [1017, 571] on span "Save" at bounding box center [1019, 568] width 33 height 15
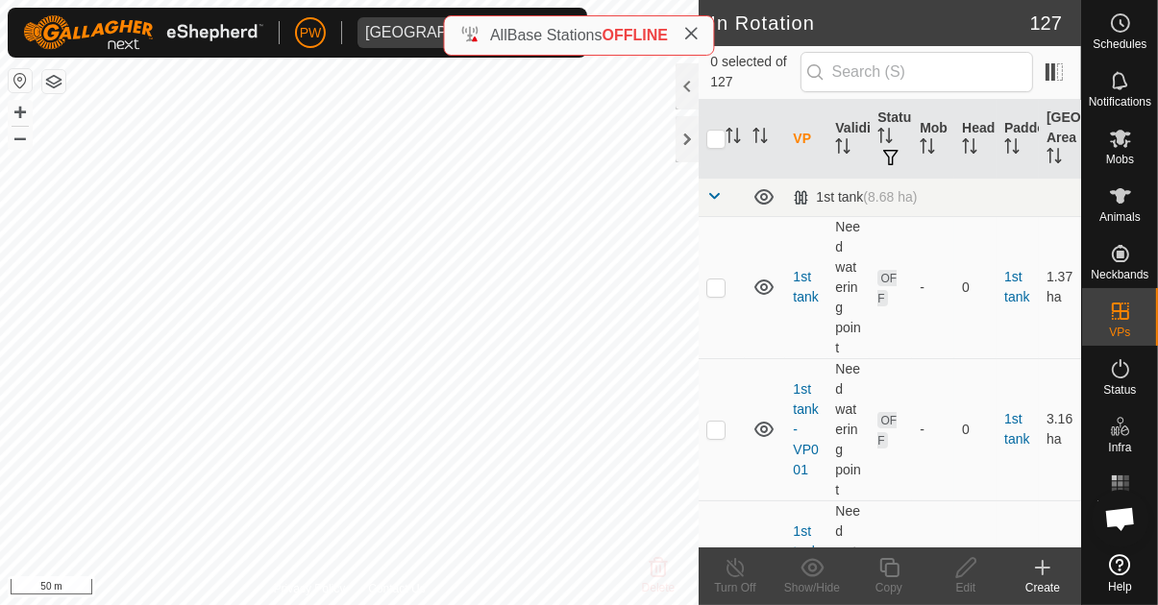
click at [1123, 144] on icon at bounding box center [1120, 138] width 23 height 23
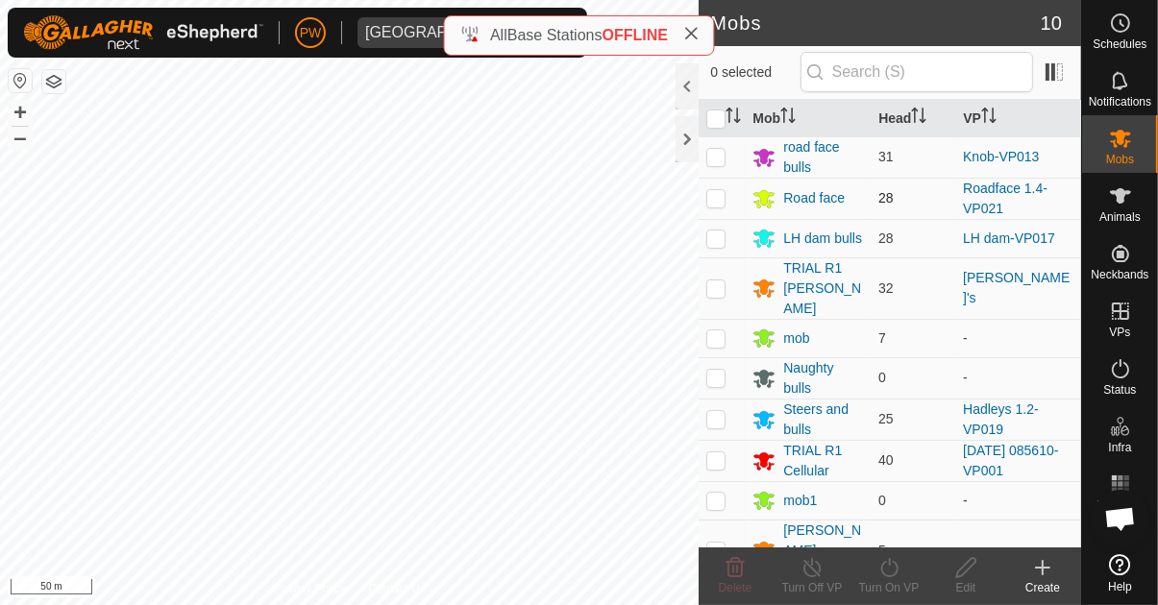
click at [715, 193] on p-checkbox at bounding box center [715, 197] width 19 height 15
checkbox input "true"
click at [875, 576] on turn-on-svg-icon at bounding box center [888, 567] width 77 height 23
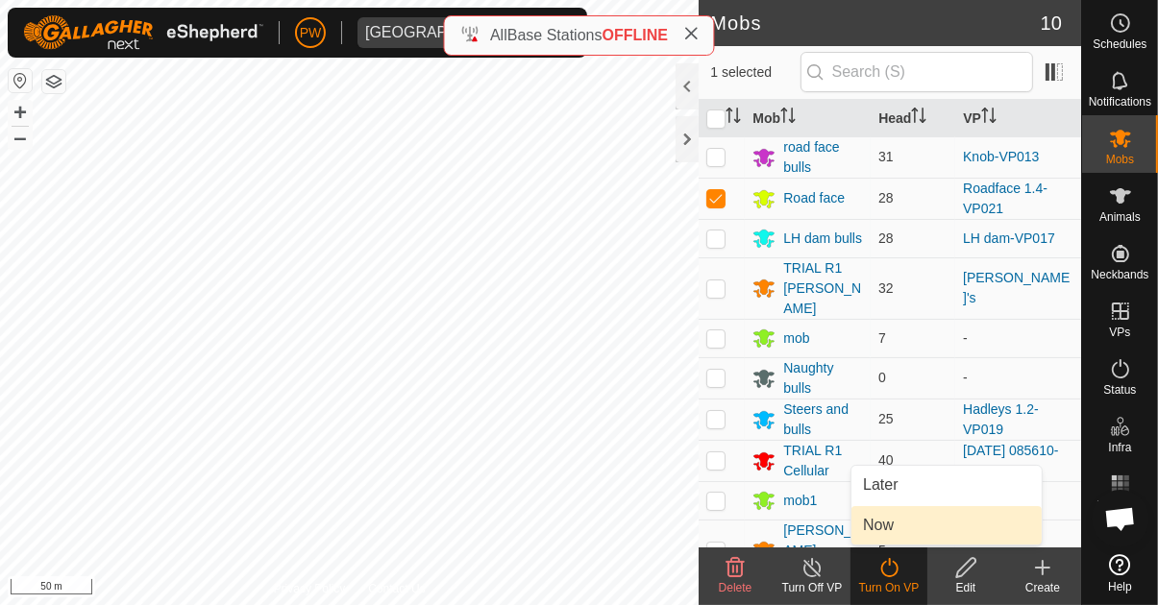
click at [895, 523] on link "Now" at bounding box center [946, 525] width 190 height 38
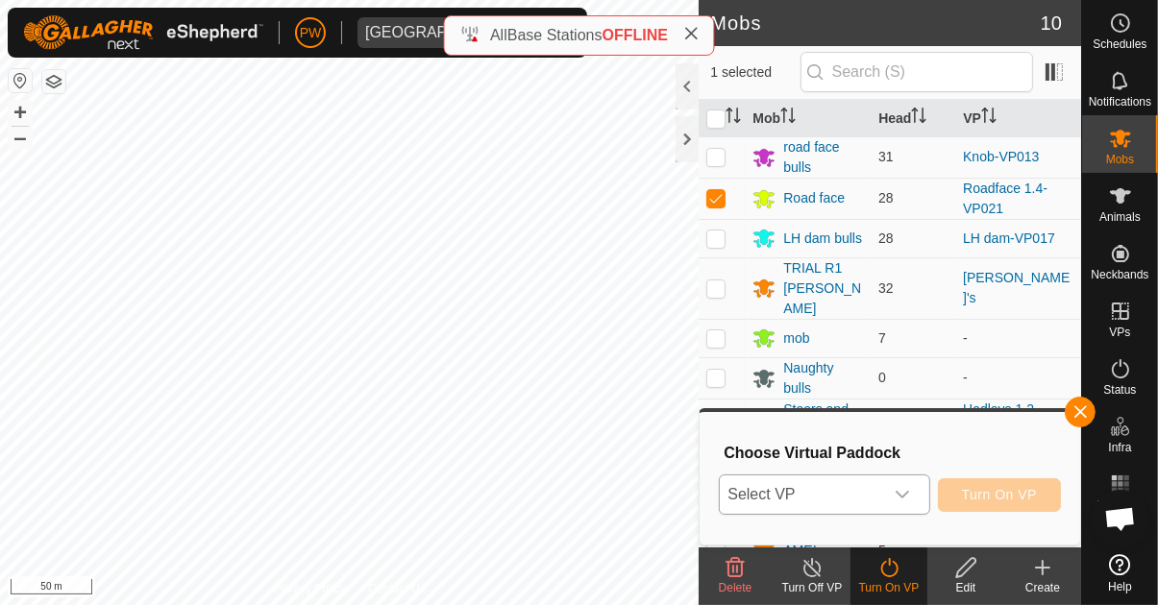
click at [905, 494] on icon "dropdown trigger" at bounding box center [901, 494] width 15 height 15
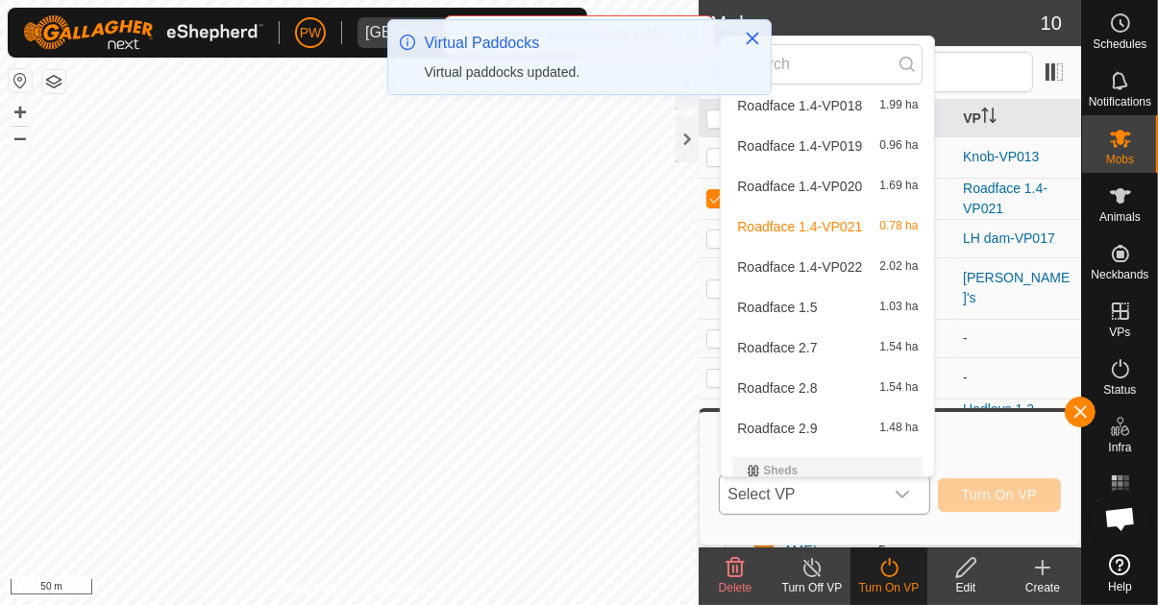
scroll to position [5140, 0]
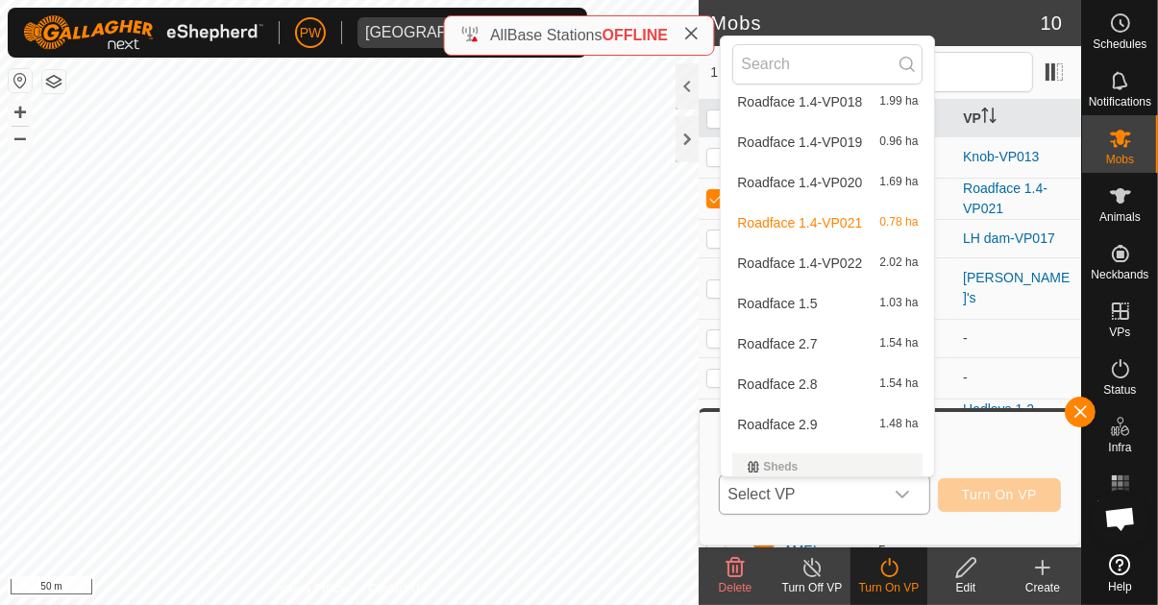
click at [868, 265] on div "Roadface 1.4-VP022 2.02 ha" at bounding box center [827, 263] width 190 height 23
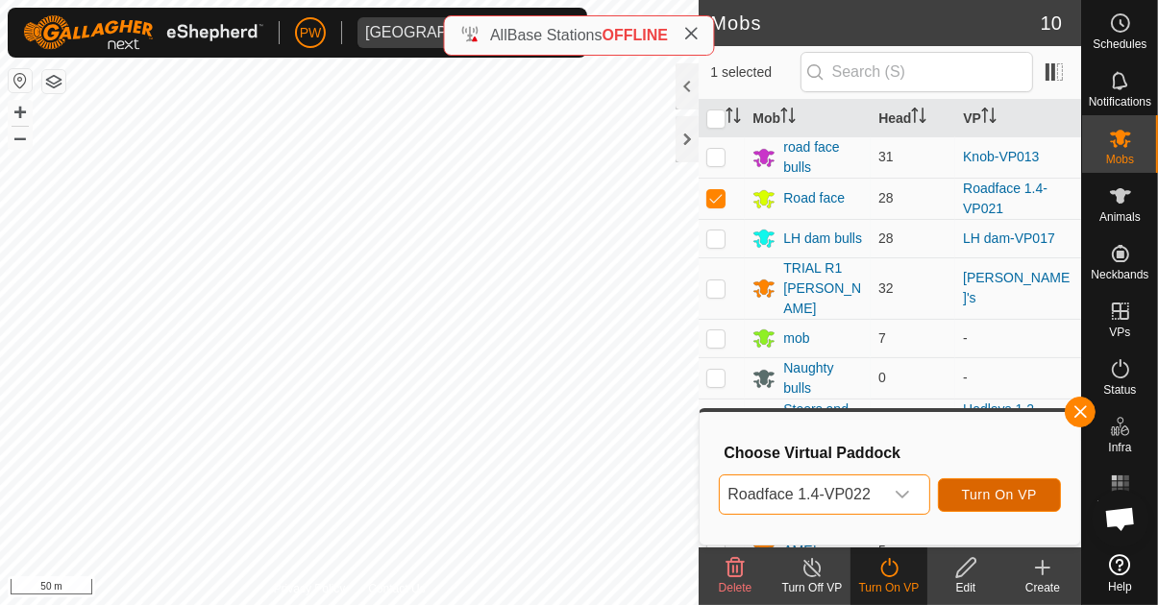
click at [1012, 496] on span "Turn On VP" at bounding box center [999, 494] width 75 height 15
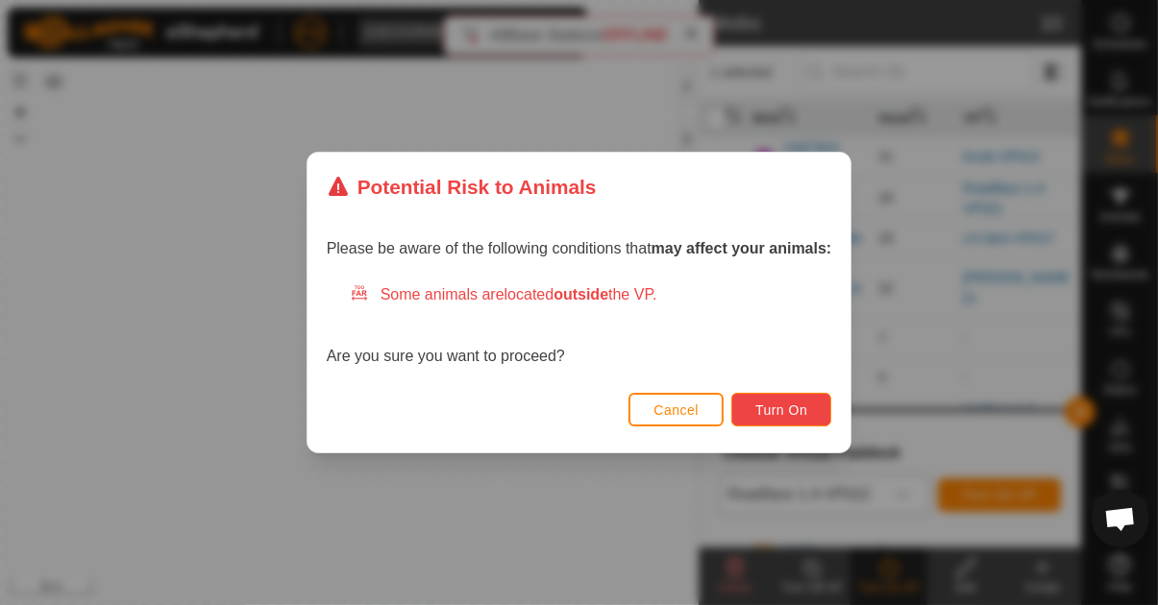
click at [775, 412] on span "Turn On" at bounding box center [781, 410] width 52 height 15
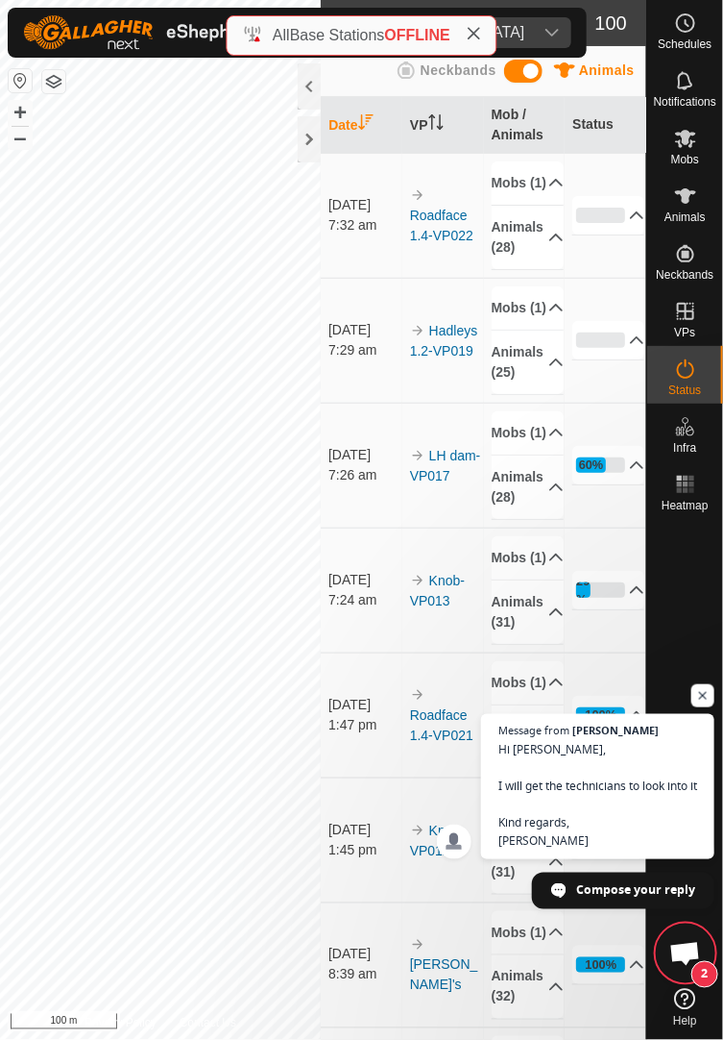
scroll to position [37, 0]
click at [704, 604] on span "Open chat" at bounding box center [704, 696] width 24 height 24
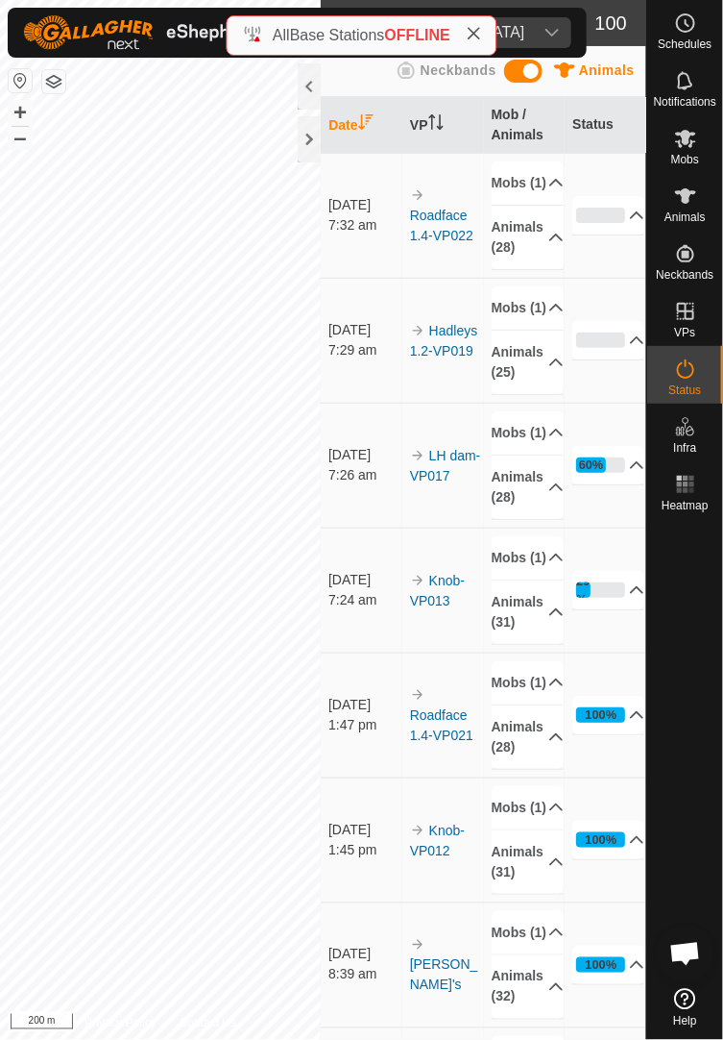
scroll to position [1, 0]
